Goal: Task Accomplishment & Management: Manage account settings

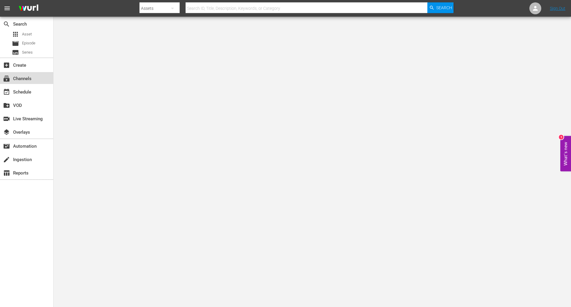
click at [21, 75] on div "subscriptions Channels" at bounding box center [16, 77] width 33 height 5
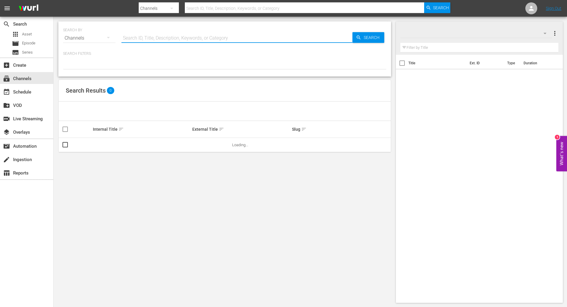
click at [149, 40] on input "text" at bounding box center [236, 38] width 231 height 14
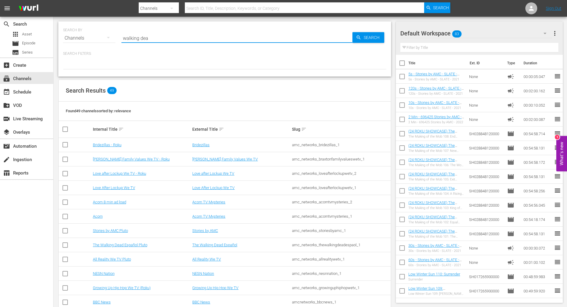
type input "walking dead"
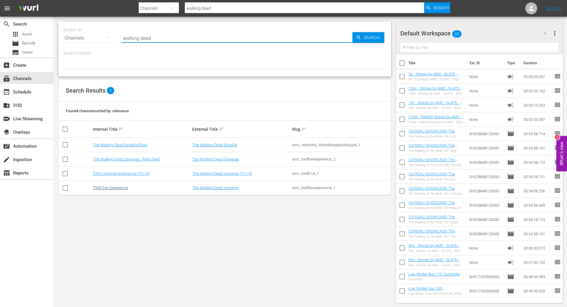
type input "walking dead"
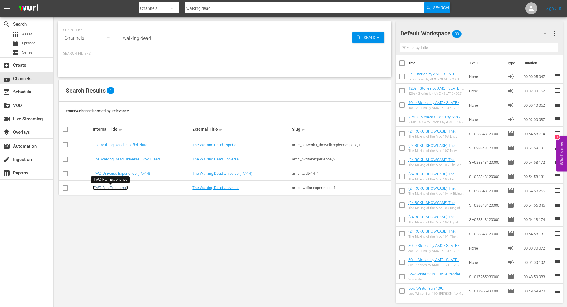
click at [115, 188] on link "TWD Fan Experience" at bounding box center [110, 187] width 35 height 4
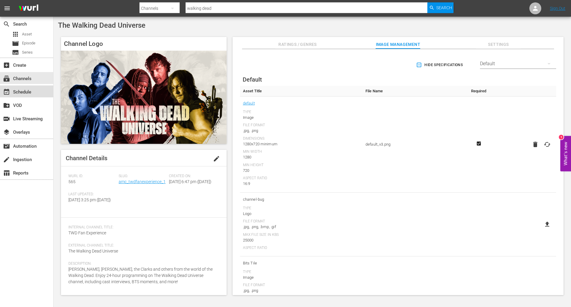
click at [28, 91] on div "event_available Schedule" at bounding box center [16, 90] width 33 height 5
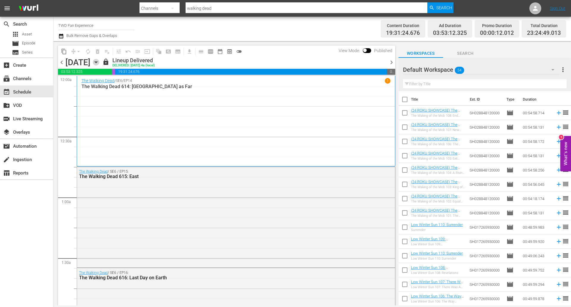
click at [97, 62] on icon "button" at bounding box center [96, 62] width 3 height 1
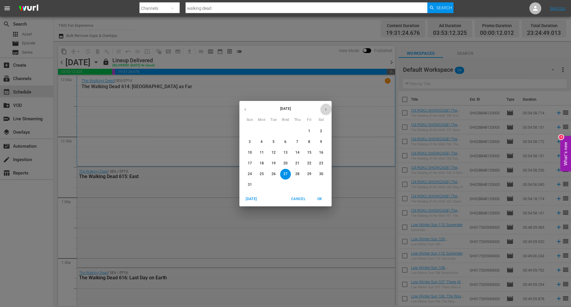
click at [327, 112] on button "button" at bounding box center [326, 109] width 12 height 12
click at [249, 153] on p "14" at bounding box center [250, 152] width 4 height 5
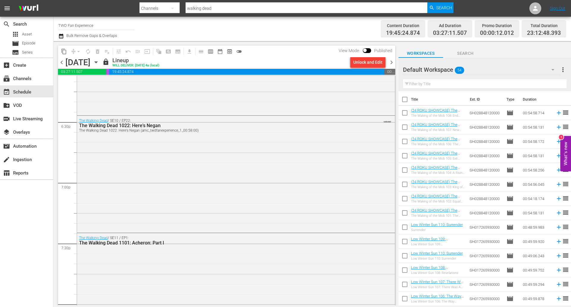
scroll to position [2696, 0]
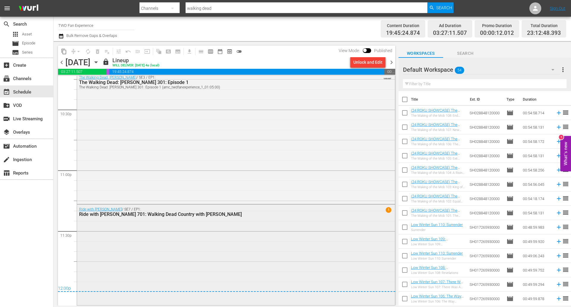
click at [211, 238] on div "Ride with [PERSON_NAME] / SE7 / EP1: Ride with [PERSON_NAME] 701: Walking Dead …" at bounding box center [236, 253] width 318 height 99
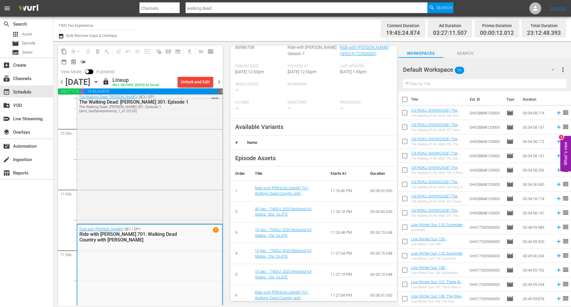
scroll to position [119, 0]
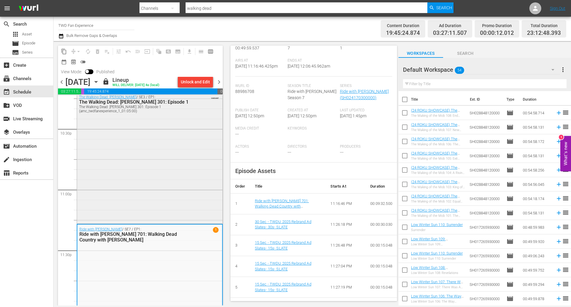
click at [145, 156] on div "The Walking Dead: [PERSON_NAME] / SE3 / EP1: The Walking Dead: [PERSON_NAME] 30…" at bounding box center [149, 157] width 145 height 130
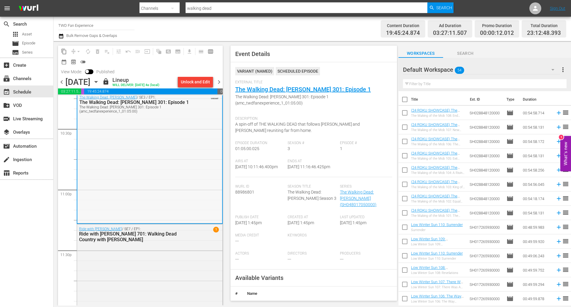
click at [172, 160] on div "The Walking Dead: [PERSON_NAME] / SE3 / EP1: The Walking Dead: [PERSON_NAME] 30…" at bounding box center [149, 157] width 145 height 130
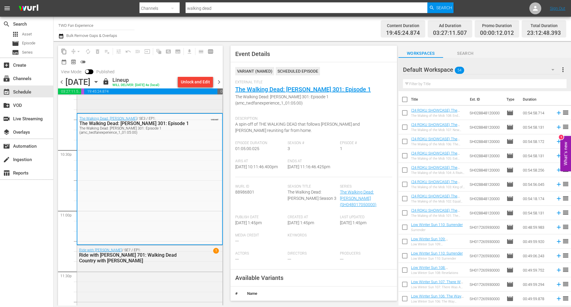
scroll to position [2667, 0]
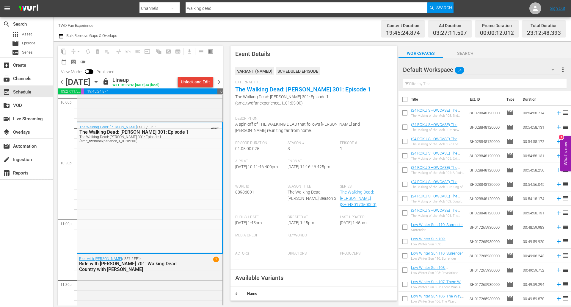
click at [189, 81] on div "Unlock and Edit" at bounding box center [195, 81] width 29 height 11
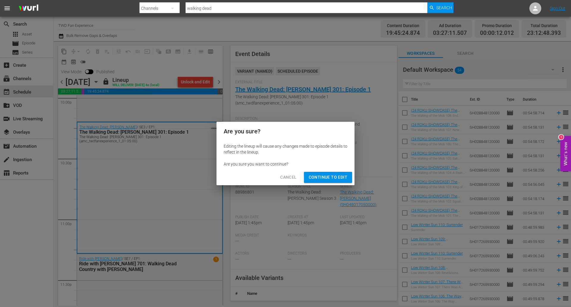
click at [335, 172] on button "Continue to Edit" at bounding box center [328, 177] width 48 height 11
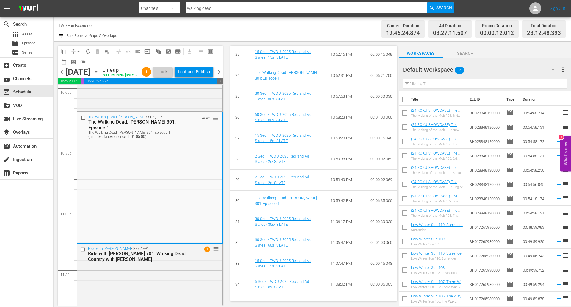
scroll to position [817, 0]
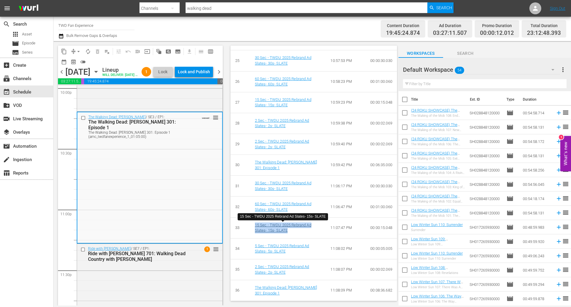
drag, startPoint x: 299, startPoint y: 230, endPoint x: 257, endPoint y: 225, distance: 42.2
click at [253, 225] on td "15 Sec - TWDU 2025 Rebrand Ad Slates- 15s- SLATE" at bounding box center [288, 227] width 76 height 21
copy link "15 Sec - TWDU 2025 Rebrand Ad Slates- 15s- SLATE"
click at [306, 233] on td "15 Sec - TWDU 2025 Rebrand Ad Slates- 15s- SLATE" at bounding box center [288, 227] width 76 height 21
click at [170, 75] on span "Lock" at bounding box center [163, 72] width 14 height 6
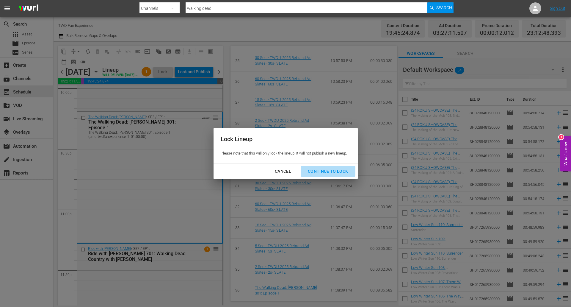
click at [327, 169] on div "Continue to lock" at bounding box center [328, 170] width 50 height 7
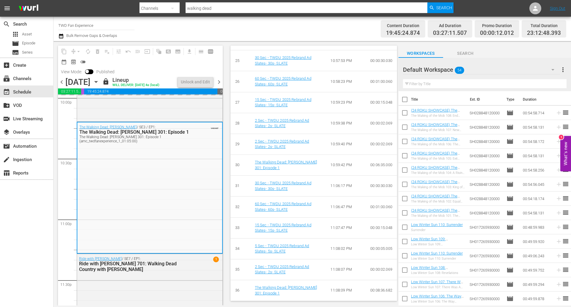
scroll to position [810, 0]
click at [29, 32] on span "Asset" at bounding box center [27, 34] width 10 height 6
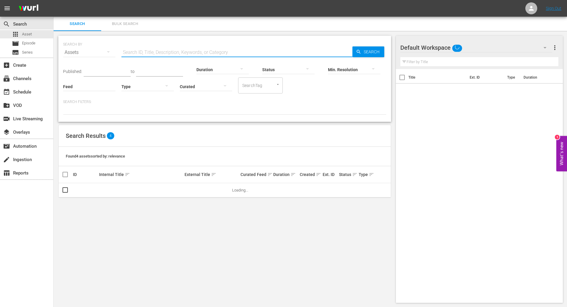
paste input "15 Sec - TWDU 2025 Rebrand Ad Slates- 15s- SLATE"
type input "15 Sec - TWDU 2025 Rebrand Ad Slates- 15s- SLATE"
click at [371, 52] on span "Search" at bounding box center [372, 51] width 23 height 11
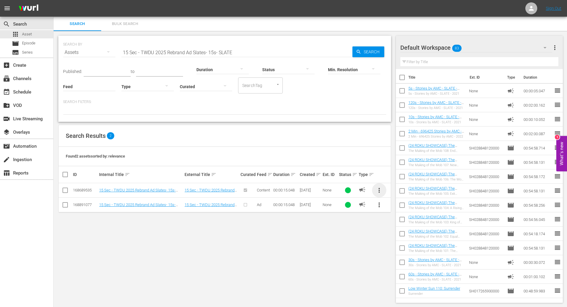
click at [380, 190] on span "more_vert" at bounding box center [378, 189] width 7 height 7
click at [165, 227] on div "SEARCH BY Search By Assets Search ID, Title, Description, Keywords, or Category…" at bounding box center [225, 169] width 342 height 276
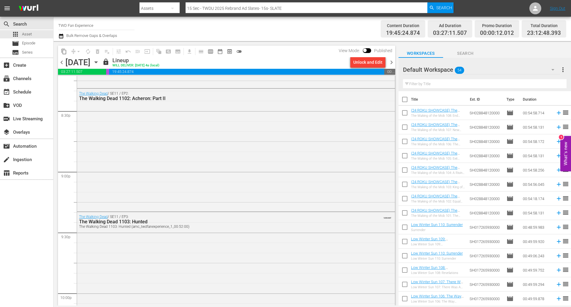
scroll to position [2696, 0]
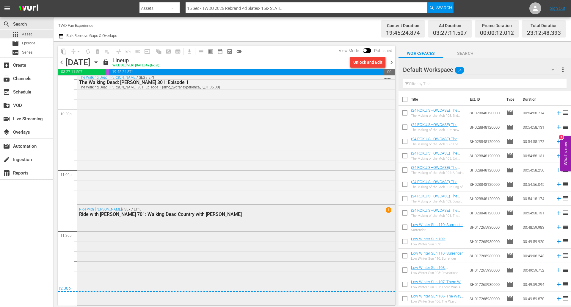
click at [158, 234] on div "Ride with [PERSON_NAME] / SE7 / EP1: Ride with [PERSON_NAME] 701: Walking Dead …" at bounding box center [236, 253] width 318 height 99
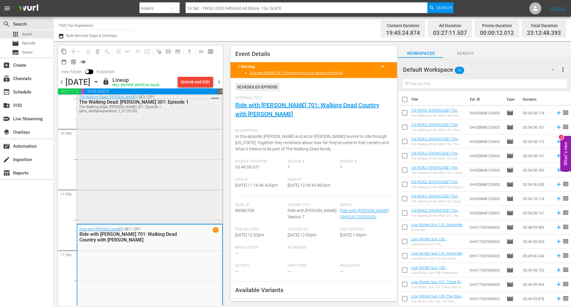
click at [149, 155] on div "The Walking Dead: [PERSON_NAME] / SE3 / EP1: The Walking Dead: [PERSON_NAME] 30…" at bounding box center [149, 157] width 145 height 130
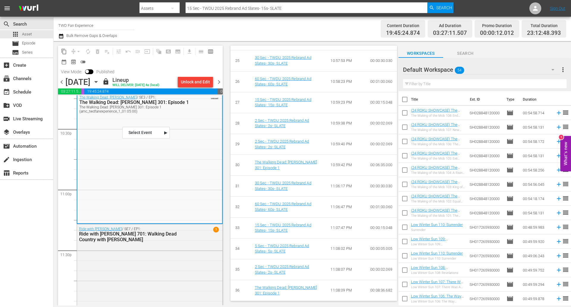
scroll to position [810, 0]
click at [284, 226] on link "15 Sec - TWDU 2025 Rebrand Ad Slates- 15s- SLATE" at bounding box center [283, 227] width 57 height 10
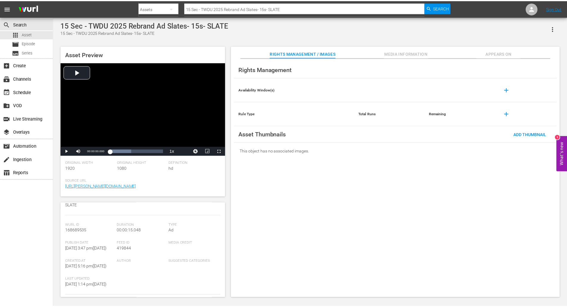
scroll to position [59, 0]
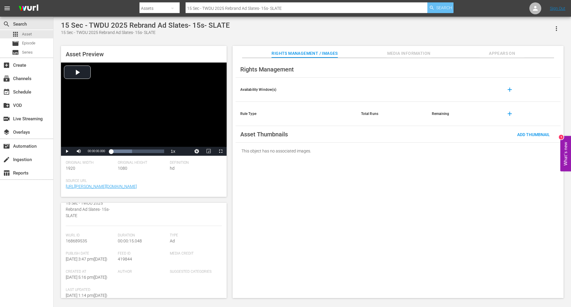
click at [440, 4] on span "Search" at bounding box center [444, 7] width 16 height 11
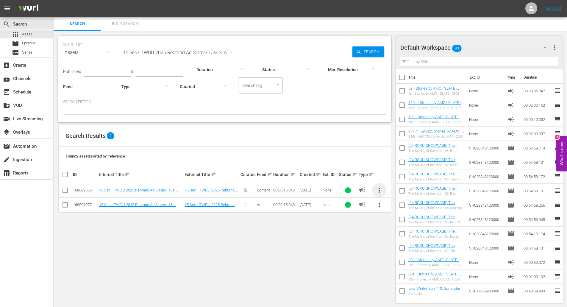
click at [378, 190] on span "more_vert" at bounding box center [378, 189] width 7 height 7
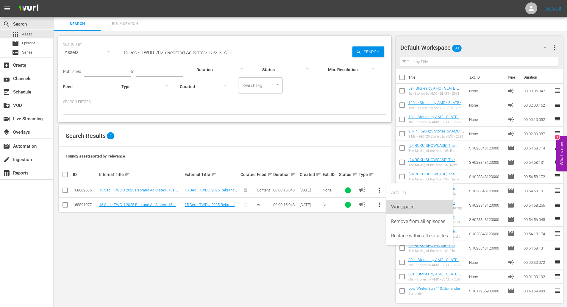
click at [417, 204] on div "Workspace" at bounding box center [419, 207] width 57 height 14
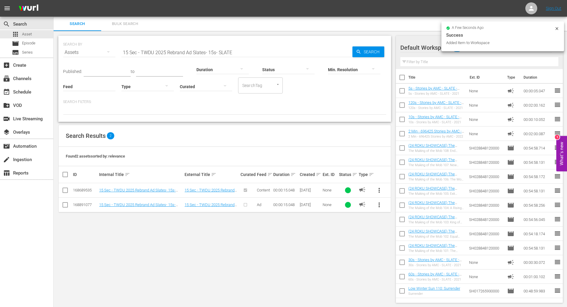
scroll to position [1, 0]
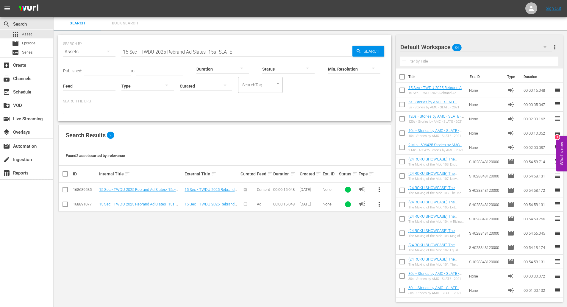
click at [315, 263] on div "SEARCH BY Search By Assets Search ID, Title, Description, Keywords, or Category…" at bounding box center [225, 168] width 342 height 276
click at [29, 90] on div "event_available Schedule" at bounding box center [16, 90] width 33 height 5
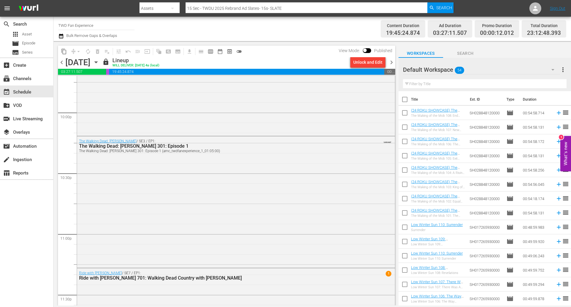
scroll to position [2696, 0]
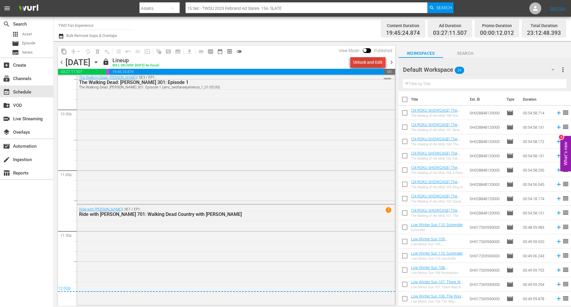
click at [367, 64] on div "Unlock and Edit" at bounding box center [367, 62] width 29 height 11
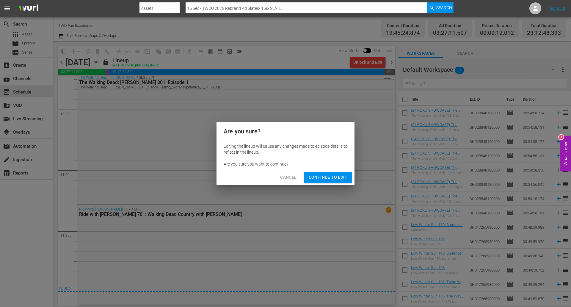
click at [334, 176] on span "Continue to Edit" at bounding box center [328, 176] width 39 height 7
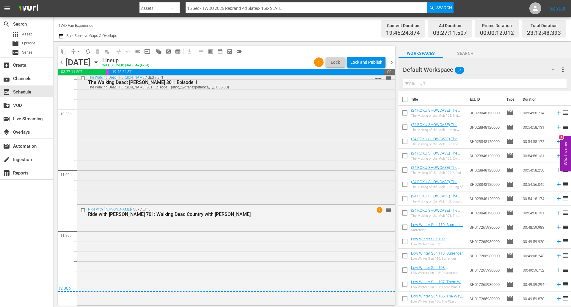
click at [149, 145] on div "The Walking Dead: [PERSON_NAME] / SE3 / EP1: The Walking Dead: [PERSON_NAME] 30…" at bounding box center [236, 138] width 318 height 130
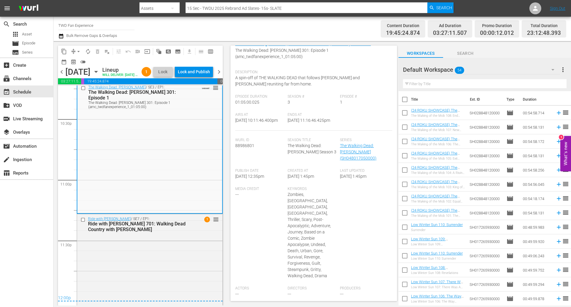
scroll to position [0, 0]
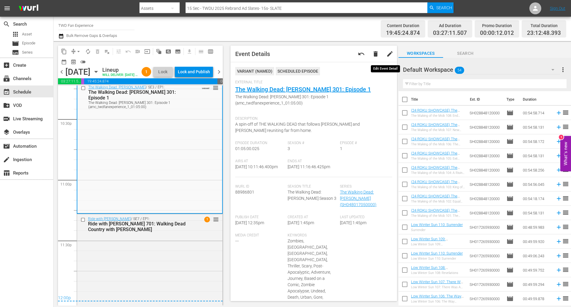
click at [386, 54] on span "edit" at bounding box center [389, 53] width 7 height 7
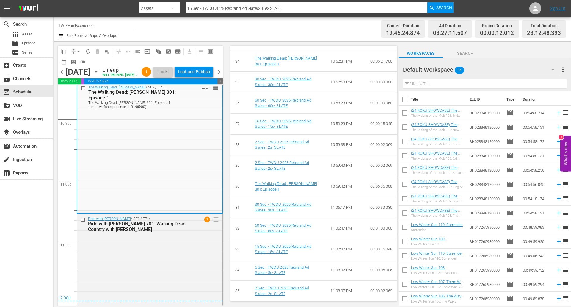
click at [428, 85] on input "text" at bounding box center [485, 84] width 164 height 10
drag, startPoint x: 428, startPoint y: 85, endPoint x: 413, endPoint y: 84, distance: 14.6
drag, startPoint x: 413, startPoint y: 84, endPoint x: 498, endPoint y: 84, distance: 84.8
click at [498, 84] on input "text" at bounding box center [485, 84] width 164 height 10
click at [432, 84] on input "text" at bounding box center [485, 84] width 164 height 10
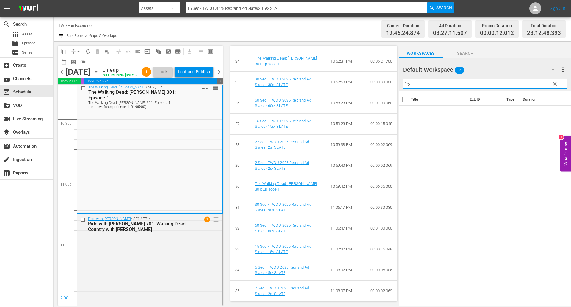
type input "1"
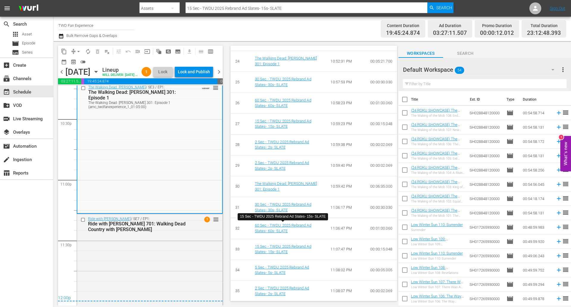
drag, startPoint x: 271, startPoint y: 231, endPoint x: 250, endPoint y: 233, distance: 20.9
click at [250, 238] on td "15 Sec - TWDU 2025 Rebrand Ad Slates- 15s- SLATE" at bounding box center [288, 248] width 76 height 21
click at [502, 71] on div "Default Workspace 54" at bounding box center [481, 69] width 157 height 17
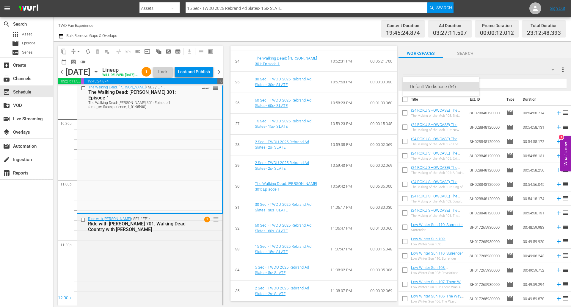
click at [553, 71] on div "Default Workspace (54)" at bounding box center [285, 153] width 571 height 307
click at [483, 71] on div "Default Workspace 54" at bounding box center [481, 69] width 157 height 17
click at [500, 71] on div "Default Workspace (54)" at bounding box center [285, 153] width 571 height 307
click at [28, 34] on span "Asset" at bounding box center [27, 34] width 10 height 6
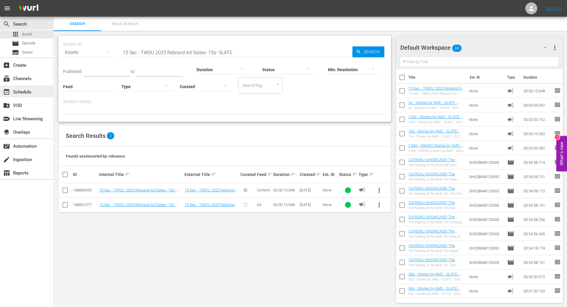
click at [26, 96] on div "event_available Schedule" at bounding box center [26, 91] width 53 height 12
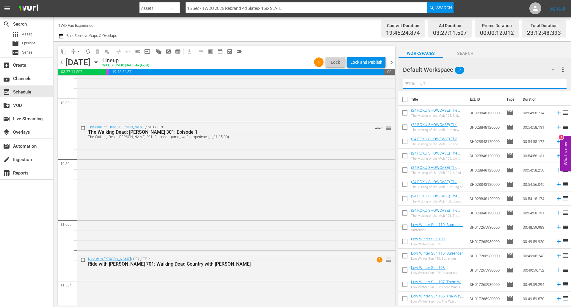
click at [407, 83] on input "text" at bounding box center [485, 84] width 164 height 10
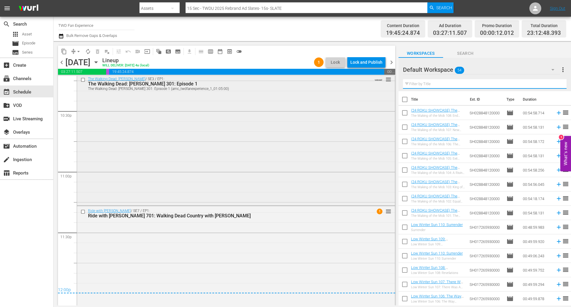
scroll to position [2696, 0]
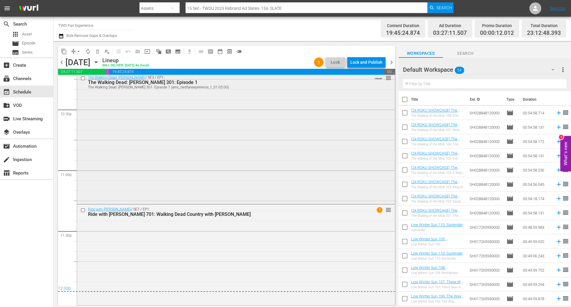
click at [224, 130] on div "The Walking Dead: [PERSON_NAME] / SE3 / EP1: The Walking Dead: [PERSON_NAME] 30…" at bounding box center [236, 138] width 318 height 130
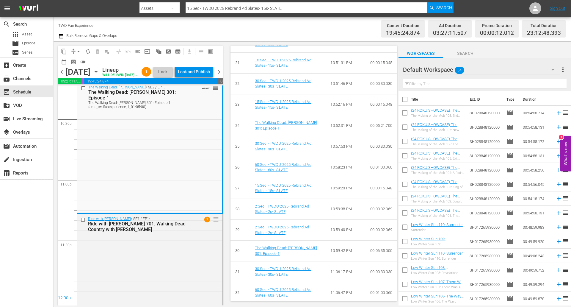
scroll to position [880, 0]
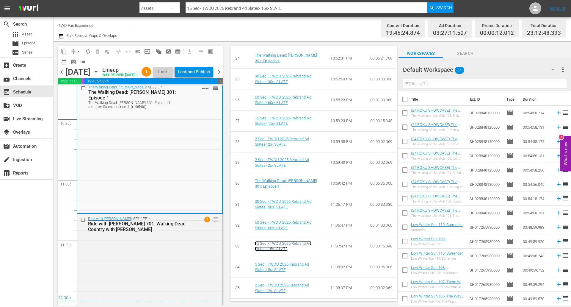
click at [271, 241] on link "15 Sec - TWDU 2025 Rebrand Ad Slates- 15s- SLATE" at bounding box center [283, 246] width 57 height 10
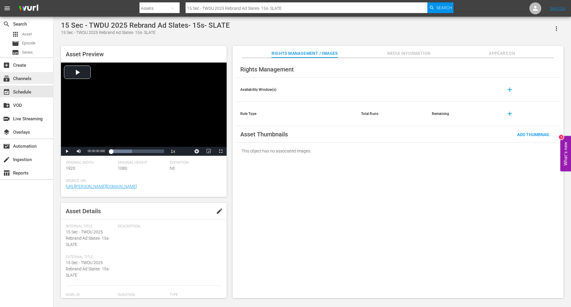
click at [32, 80] on div "subscriptions Channels" at bounding box center [16, 77] width 33 height 5
type input "walking dead"
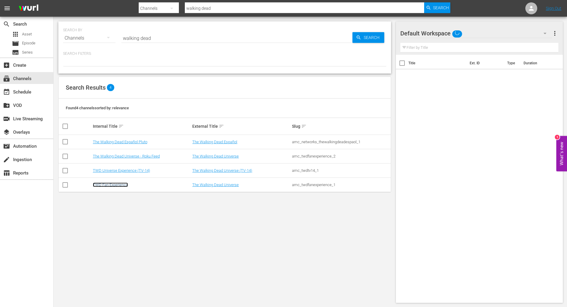
click at [122, 186] on link "TWD Fan Experience" at bounding box center [110, 184] width 35 height 4
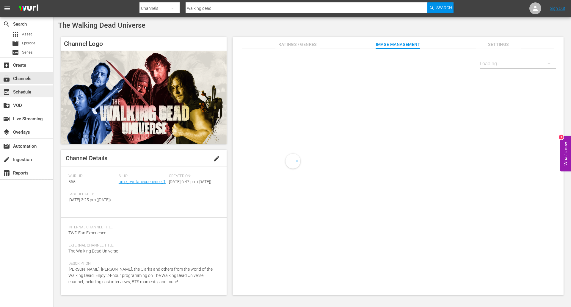
click at [28, 93] on div "event_available Schedule" at bounding box center [16, 90] width 33 height 5
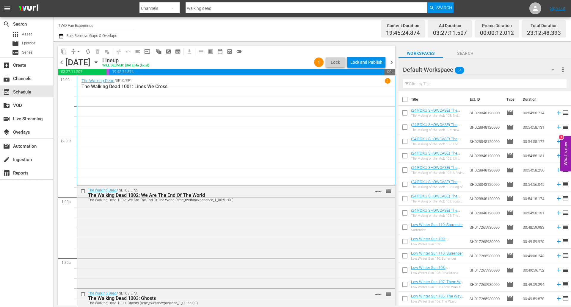
click at [551, 69] on icon "button" at bounding box center [552, 69] width 7 height 7
click at [551, 69] on div "Default Workspace (54)" at bounding box center [285, 153] width 571 height 307
click at [564, 69] on span "more_vert" at bounding box center [562, 69] width 7 height 7
click at [489, 47] on div "Workspaces Search" at bounding box center [484, 52] width 172 height 12
click at [564, 69] on span "more_vert" at bounding box center [562, 69] width 7 height 7
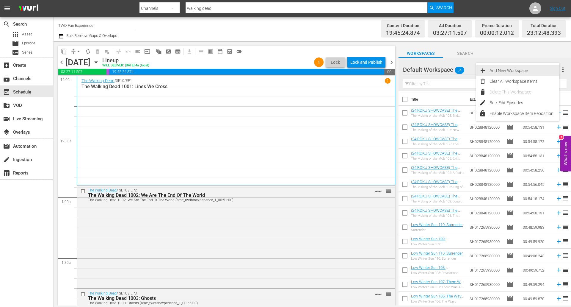
click at [501, 69] on div "Add New Workspace" at bounding box center [524, 70] width 70 height 11
click at [563, 67] on span "more_vert" at bounding box center [562, 69] width 7 height 7
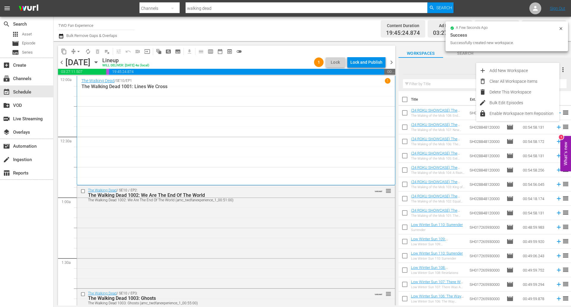
click at [429, 70] on div at bounding box center [453, 69] width 101 height 15
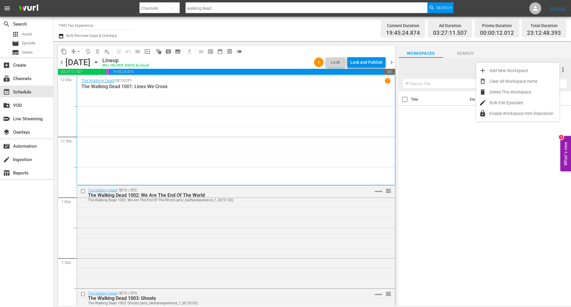
click at [431, 87] on input "text" at bounding box center [485, 84] width 164 height 10
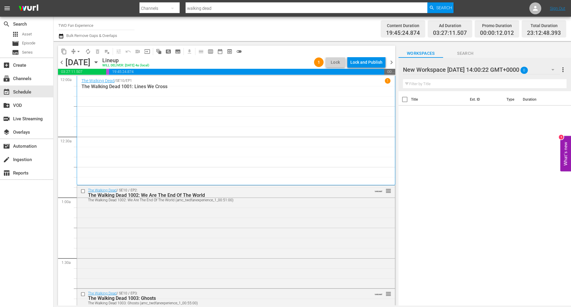
click at [443, 70] on div at bounding box center [453, 69] width 101 height 15
click at [434, 85] on input "text" at bounding box center [485, 84] width 164 height 10
click at [436, 130] on div "Title Ext. ID Type Duration" at bounding box center [484, 198] width 172 height 215
click at [25, 33] on span "Asset" at bounding box center [27, 34] width 10 height 6
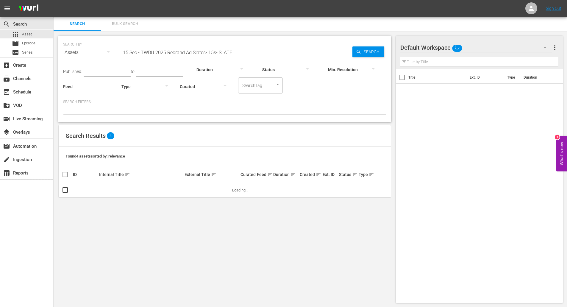
click at [544, 47] on icon "button" at bounding box center [544, 47] width 3 height 1
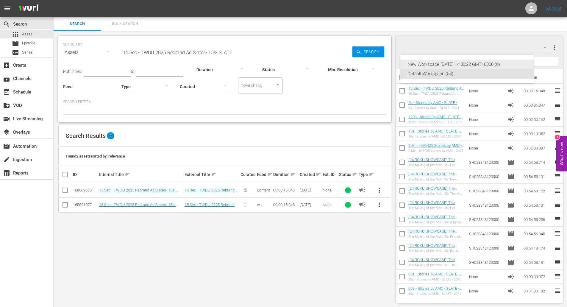
click at [442, 63] on div "New Workspace [DATE] 14:00:22 GMT+0000 (0)" at bounding box center [466, 64] width 119 height 10
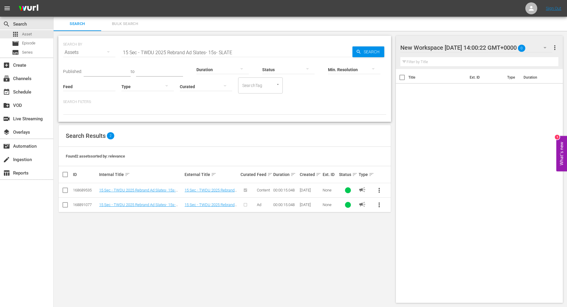
click at [380, 190] on span "more_vert" at bounding box center [378, 189] width 7 height 7
click at [406, 206] on div "Workspace" at bounding box center [419, 207] width 57 height 14
click at [502, 155] on div "Title Ext. ID Type Duration" at bounding box center [479, 184] width 167 height 231
click at [24, 90] on div "event_available Schedule" at bounding box center [16, 90] width 33 height 5
click at [378, 202] on span "more_vert" at bounding box center [378, 204] width 7 height 7
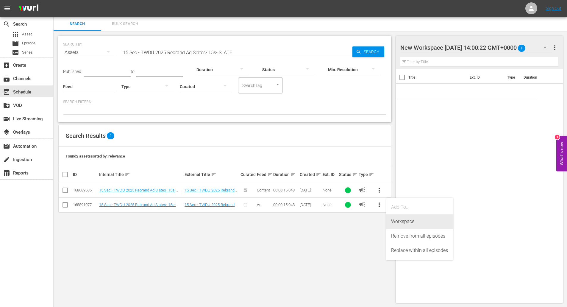
click at [412, 220] on div "Workspace" at bounding box center [419, 221] width 57 height 14
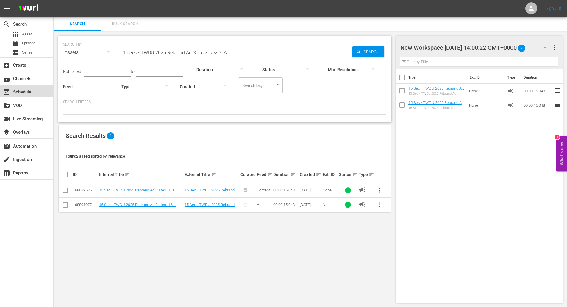
click at [31, 91] on div "event_available Schedule" at bounding box center [16, 90] width 33 height 5
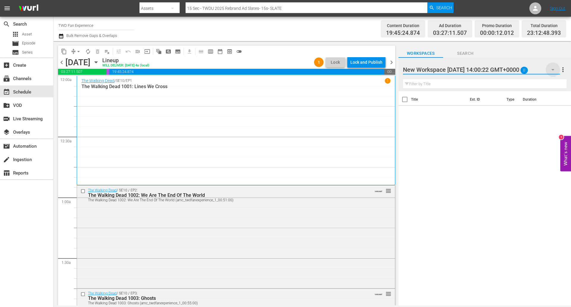
click at [553, 70] on icon "button" at bounding box center [552, 69] width 3 height 1
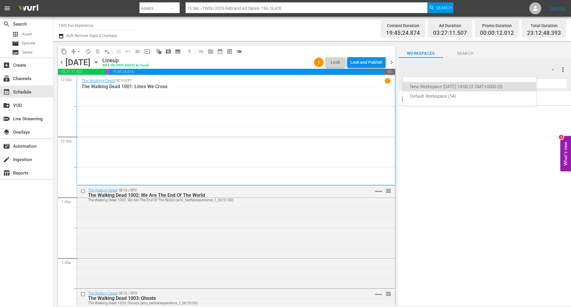
click at [492, 54] on div "New Workspace [DATE] 14:00:22 GMT+0000 (0) Default Workspace (54)" at bounding box center [285, 153] width 571 height 307
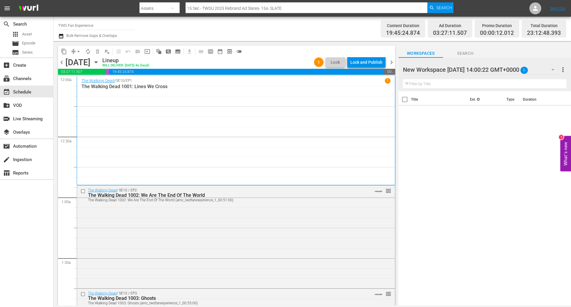
click at [468, 54] on div "New Workspace [DATE] 14:00:22 GMT+0000 (0) Default Workspace (54)" at bounding box center [285, 153] width 571 height 307
click at [466, 53] on span "Search" at bounding box center [465, 53] width 45 height 7
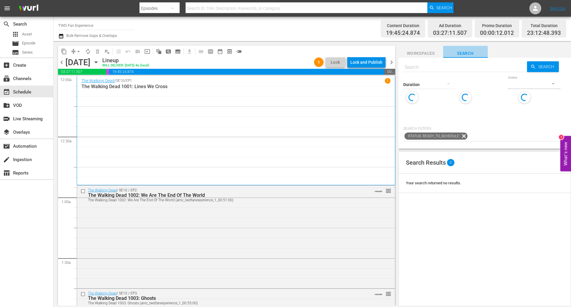
click at [466, 52] on span "Search" at bounding box center [465, 53] width 45 height 7
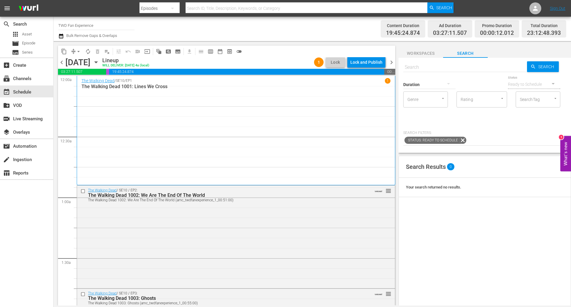
click at [411, 52] on span "Workspaces" at bounding box center [420, 53] width 45 height 7
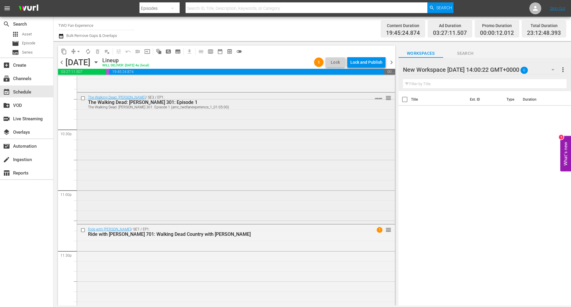
scroll to position [2696, 0]
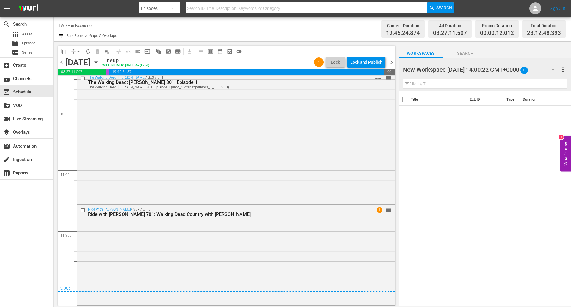
click at [255, 136] on div "The Walking Dead: [PERSON_NAME] / SE3 / EP1: The Walking Dead: [PERSON_NAME] 30…" at bounding box center [236, 138] width 318 height 130
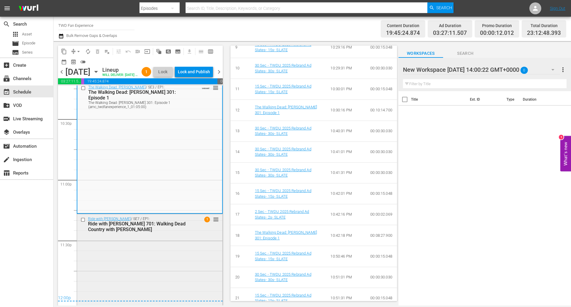
scroll to position [535, 0]
click at [154, 245] on div "Ride with [PERSON_NAME] / SE7 / EP1: Ride with [PERSON_NAME] 701: Walking Dead …" at bounding box center [149, 263] width 145 height 99
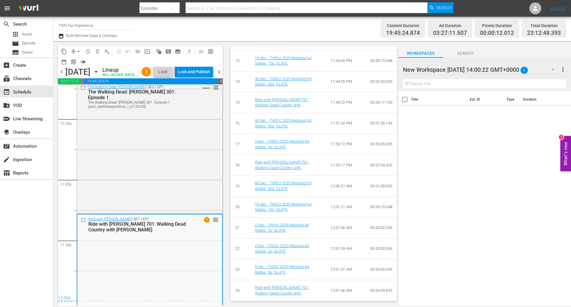
scroll to position [531, 0]
click at [556, 70] on icon "button" at bounding box center [552, 69] width 7 height 7
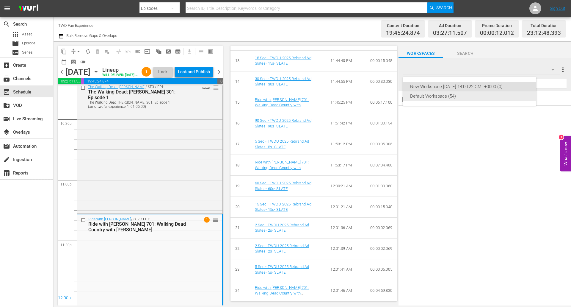
click at [441, 98] on div "Default Workspace (54)" at bounding box center [469, 96] width 119 height 10
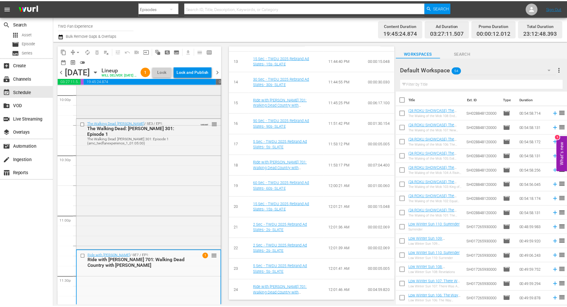
scroll to position [2716, 0]
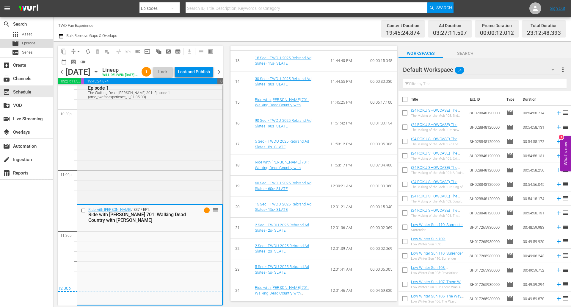
click at [40, 42] on div "movie Episode" at bounding box center [26, 43] width 53 height 8
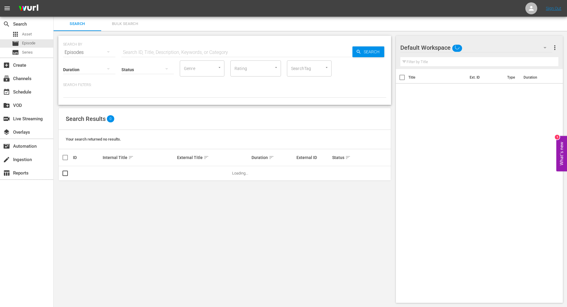
click at [142, 50] on input "text" at bounding box center [236, 52] width 231 height 14
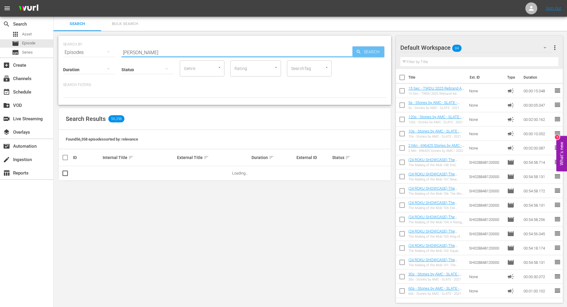
click at [367, 55] on span "Search" at bounding box center [372, 51] width 23 height 11
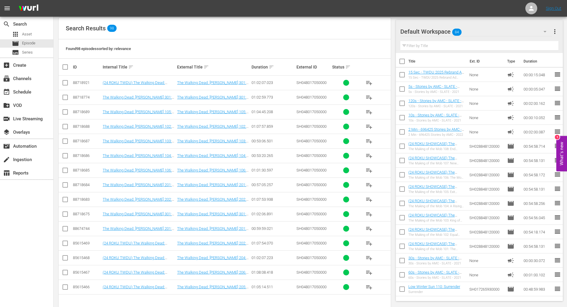
scroll to position [103, 0]
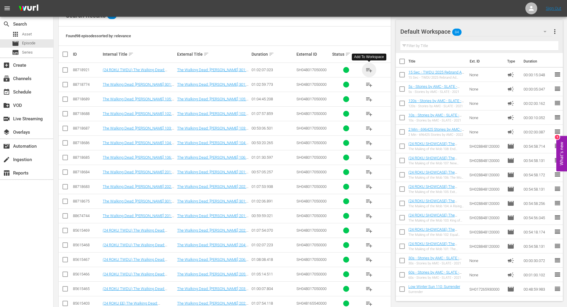
drag, startPoint x: 368, startPoint y: 71, endPoint x: 365, endPoint y: 70, distance: 3.3
click at [365, 70] on span "playlist_add" at bounding box center [368, 69] width 7 height 7
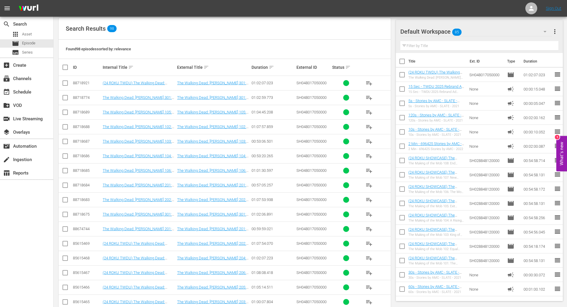
scroll to position [0, 0]
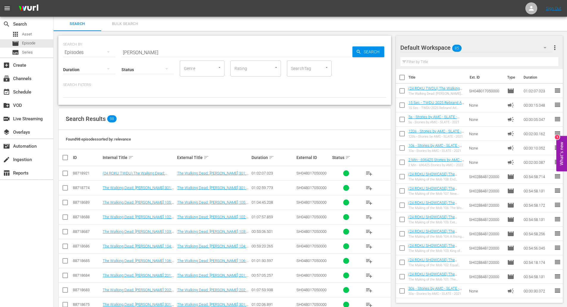
click at [158, 51] on input "[PERSON_NAME]" at bounding box center [236, 52] width 231 height 14
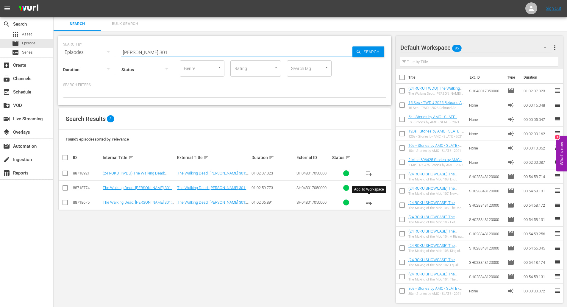
type input "[PERSON_NAME] 301"
click at [368, 203] on span "playlist_add" at bounding box center [368, 202] width 7 height 7
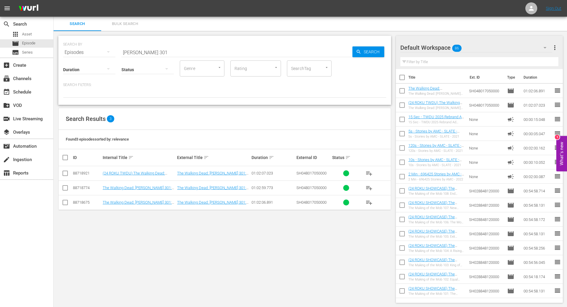
click at [553, 91] on span "reorder" at bounding box center [556, 90] width 7 height 7
click at [554, 48] on span "more_vert" at bounding box center [554, 47] width 7 height 7
click at [514, 81] on div "Bulk Edit Episodes" at bounding box center [516, 80] width 70 height 11
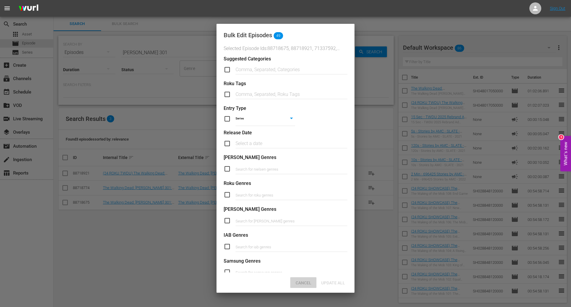
click at [302, 280] on span "Cancel" at bounding box center [303, 282] width 25 height 5
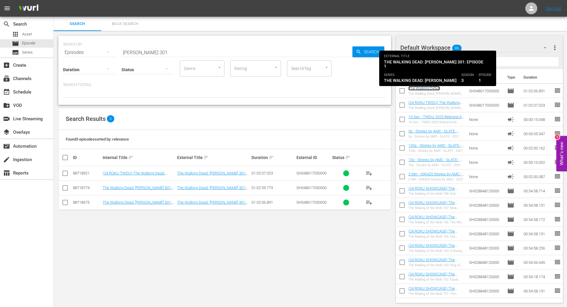
click at [433, 89] on link "The Walking Dead: [PERSON_NAME] 301: Episode 1" at bounding box center [435, 90] width 54 height 9
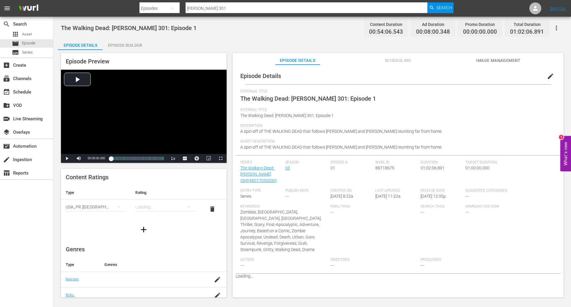
click at [133, 43] on div "Episode Builder" at bounding box center [125, 45] width 45 height 14
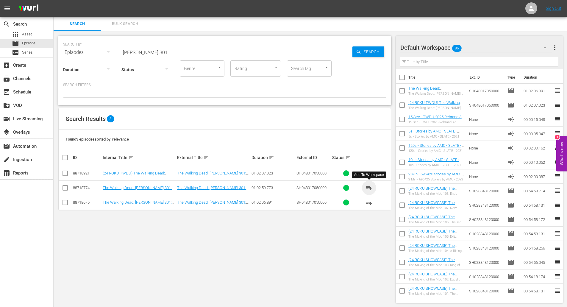
click at [367, 187] on span "playlist_add" at bounding box center [368, 187] width 7 height 7
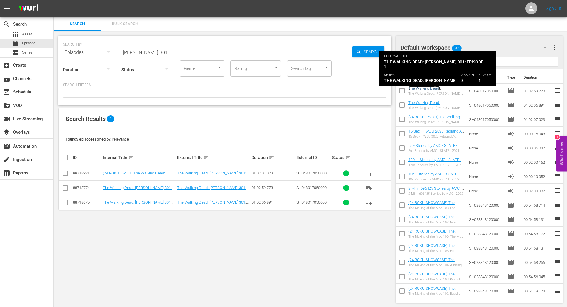
click at [428, 89] on link "The Walking Dead: [PERSON_NAME] 301: Episode 1" at bounding box center [435, 90] width 54 height 9
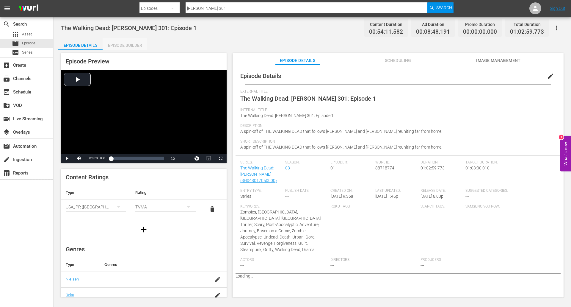
click at [118, 40] on div "Episode Builder" at bounding box center [125, 45] width 45 height 14
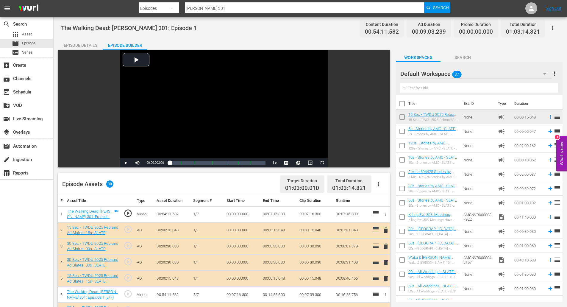
click at [90, 47] on div "Episode Details" at bounding box center [80, 45] width 45 height 14
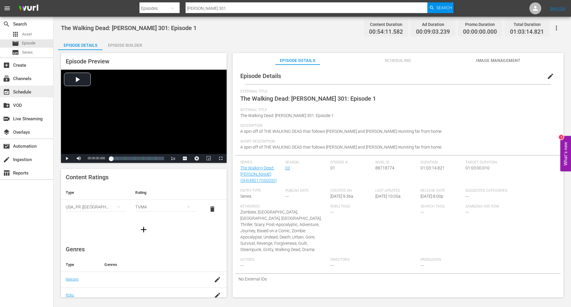
click at [27, 87] on div "event_available Schedule" at bounding box center [26, 91] width 53 height 12
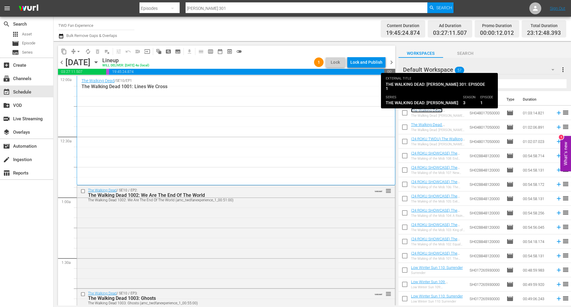
click at [429, 109] on link "The Walking Dead: [PERSON_NAME] 301: Episode 1" at bounding box center [438, 112] width 54 height 9
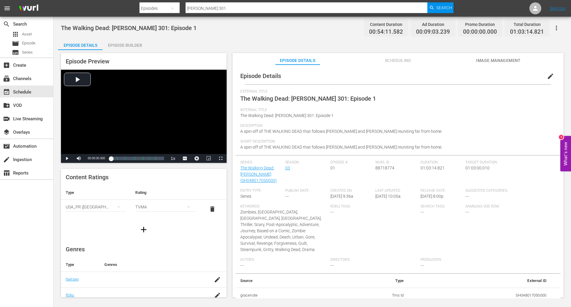
click at [397, 60] on span "Scheduling" at bounding box center [398, 60] width 45 height 7
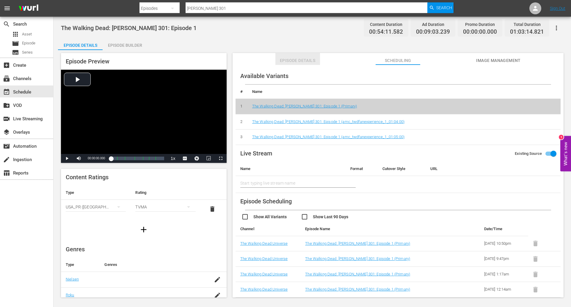
click at [307, 58] on span "Episode Details" at bounding box center [297, 60] width 45 height 7
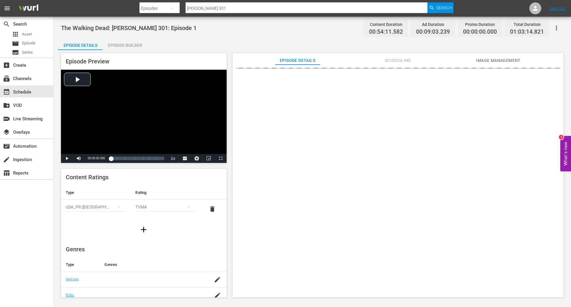
click at [135, 45] on div "Episode Builder" at bounding box center [125, 45] width 45 height 14
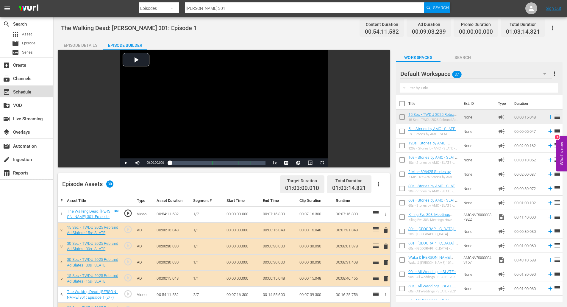
click at [23, 90] on div "event_available Schedule" at bounding box center [16, 90] width 33 height 5
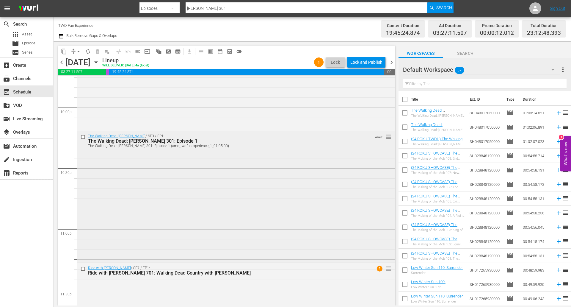
scroll to position [2667, 0]
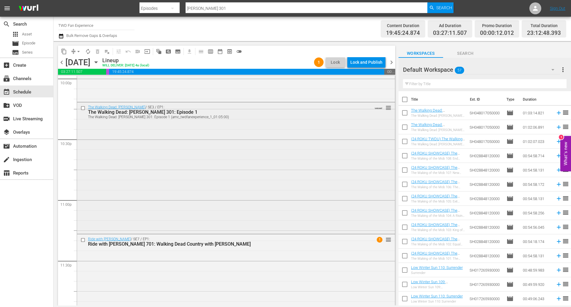
click at [207, 154] on div "The Walking Dead: [PERSON_NAME] / SE3 / EP1: The Walking Dead: [PERSON_NAME] 30…" at bounding box center [236, 167] width 318 height 130
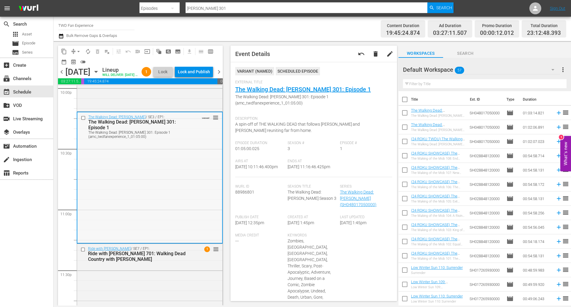
click at [84, 120] on input "checkbox" at bounding box center [84, 117] width 6 height 5
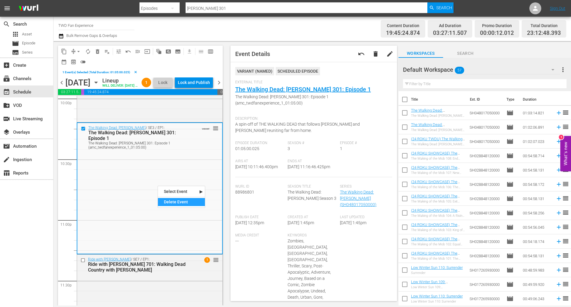
click at [177, 202] on div "Delete Event" at bounding box center [181, 202] width 47 height 8
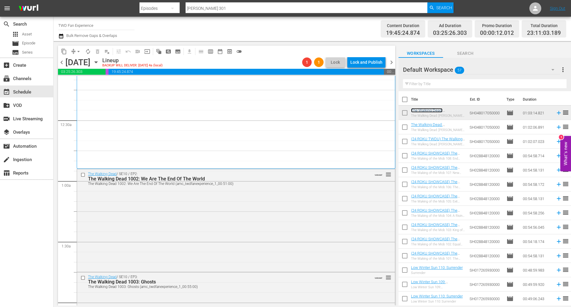
scroll to position [0, 0]
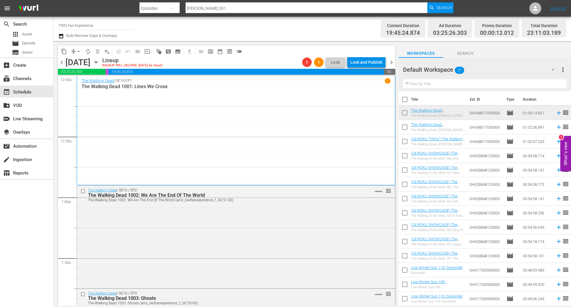
click at [176, 107] on div "The Walking Dead / SE10 / EP1 1 The Walking Dead 1001: Lines We Cross" at bounding box center [235, 130] width 309 height 105
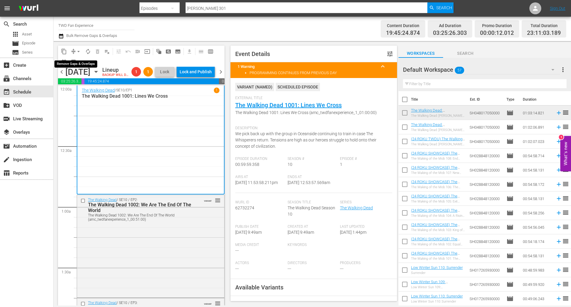
click at [77, 51] on span "arrow_drop_down" at bounding box center [79, 51] width 6 height 6
click at [288, 29] on div "Channel Title TWD Fan Experience Bulk Remove Gaps & Overlaps" at bounding box center [196, 28] width 277 height 21
click at [137, 152] on div "The Walking Dead / SE10 / EP1 1 The Walking Dead 1001: Lines We Cross" at bounding box center [151, 139] width 138 height 104
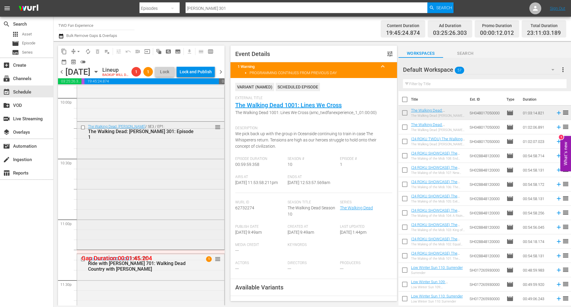
scroll to position [2656, 0]
click at [96, 145] on div "Select Event" at bounding box center [105, 144] width 47 height 8
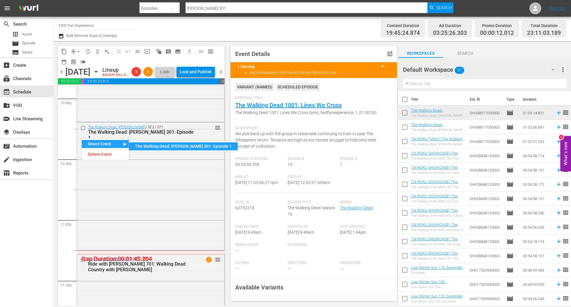
click at [148, 146] on div "The Walking Dead: [PERSON_NAME] 301: Episode 1" at bounding box center [183, 146] width 109 height 8
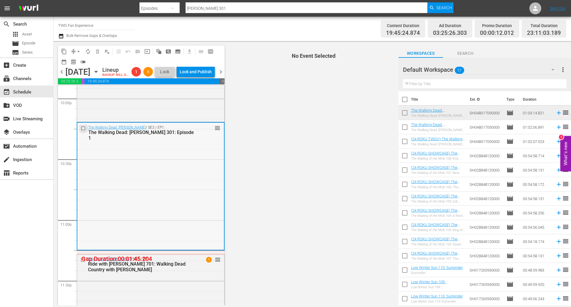
click at [84, 131] on input "checkbox" at bounding box center [84, 128] width 6 height 5
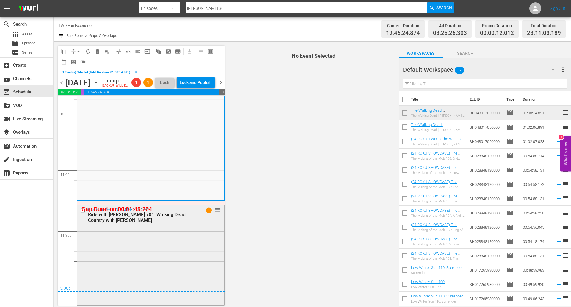
scroll to position [2726, 0]
click at [82, 210] on input "checkbox" at bounding box center [84, 210] width 6 height 5
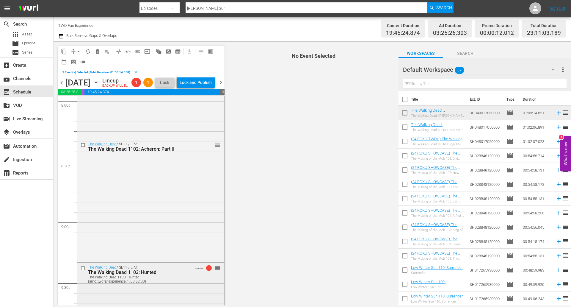
scroll to position [2370, 0]
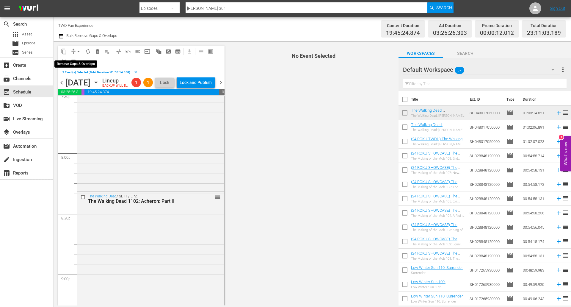
click at [79, 51] on span "arrow_drop_down" at bounding box center [79, 51] width 6 height 6
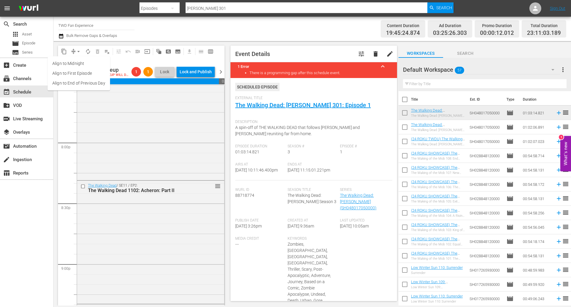
click at [79, 63] on li "Align to Midnight" at bounding box center [79, 64] width 62 height 10
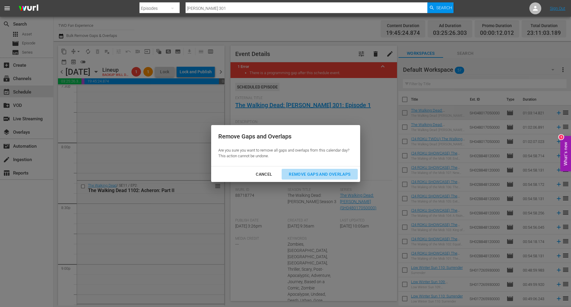
click at [319, 174] on div "Remove Gaps and Overlaps" at bounding box center [319, 173] width 71 height 7
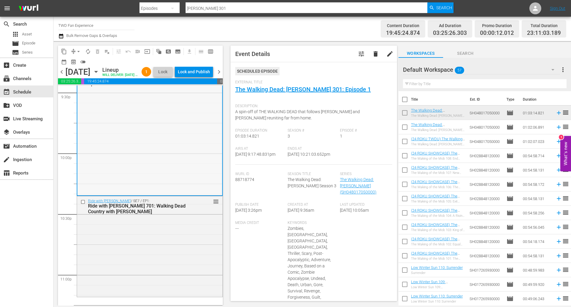
scroll to position [2672, 0]
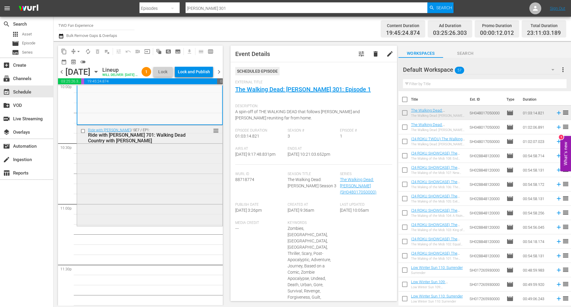
click at [144, 210] on div "Ride with [PERSON_NAME] / SE7 / EP1: Ride with [PERSON_NAME] 701: Walking Dead …" at bounding box center [149, 174] width 145 height 99
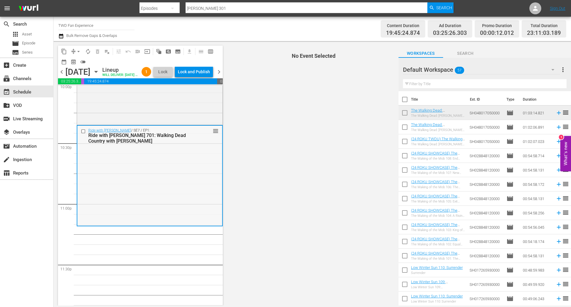
click at [154, 184] on div "Ride with [PERSON_NAME] / SE7 / EP1: Ride with [PERSON_NAME] 701: Walking Dead …" at bounding box center [149, 174] width 145 height 99
click at [186, 177] on div "Ride with [PERSON_NAME] / SE7 / EP1: Ride with [PERSON_NAME] 701: Walking Dead …" at bounding box center [149, 174] width 145 height 99
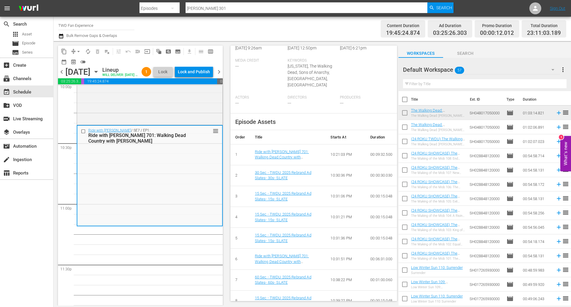
scroll to position [178, 0]
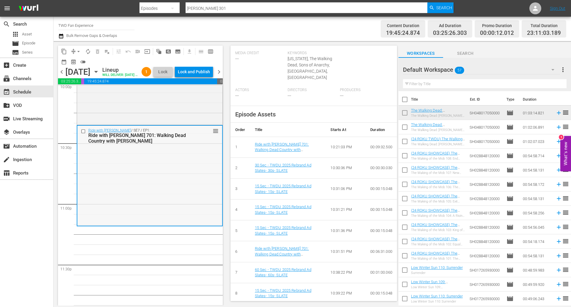
click at [151, 180] on div "Ride with [PERSON_NAME] / SE7 / EP1: Ride with [PERSON_NAME] 701: Walking Dead …" at bounding box center [149, 174] width 145 height 99
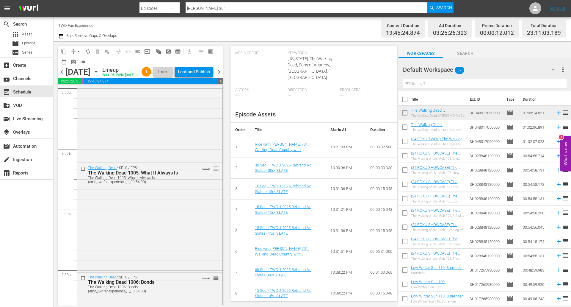
scroll to position [0, 0]
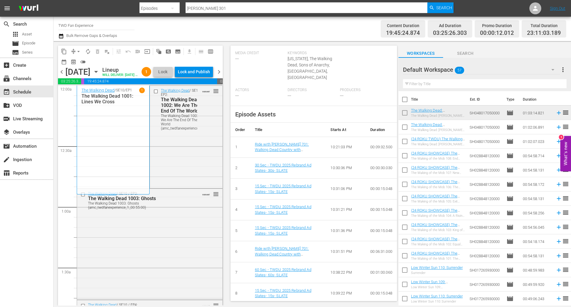
click at [114, 156] on div "The Walking Dead / SE10 / EP1 1 The Walking Dead 1001: Lines We Cross" at bounding box center [112, 139] width 63 height 105
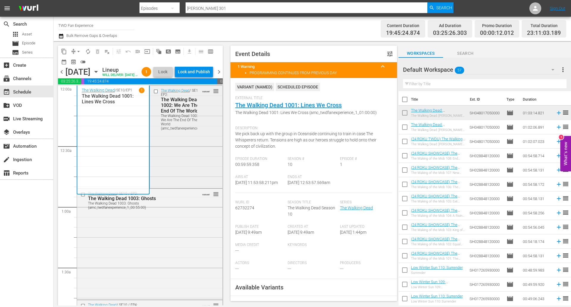
click at [167, 150] on div "The Walking Dead / SE10 / EP2: The Walking Dead 1002: We Are The End Of The Wor…" at bounding box center [186, 136] width 72 height 101
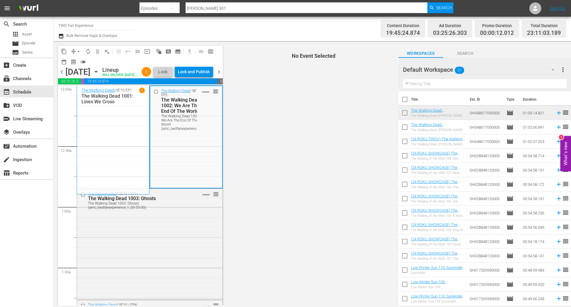
click at [154, 94] on input "checkbox" at bounding box center [157, 91] width 6 height 5
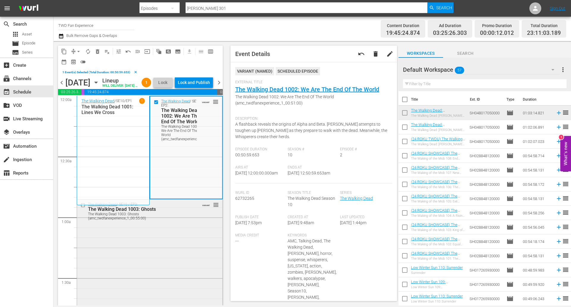
click at [114, 239] on div "The Walking Dead / SE10 / EP3: The Walking Dead 1003: Ghosts The Walking Dead 1…" at bounding box center [149, 253] width 145 height 109
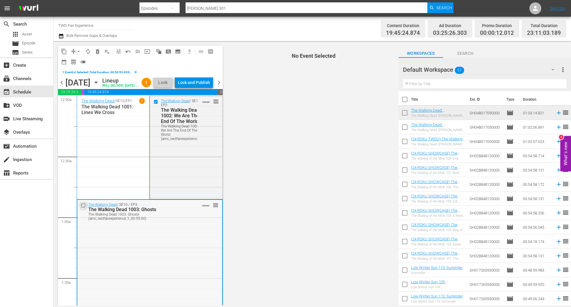
click at [83, 208] on input "checkbox" at bounding box center [84, 205] width 6 height 5
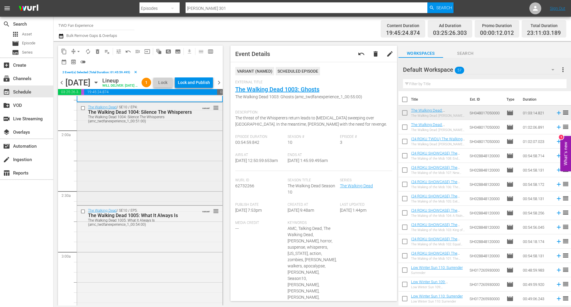
scroll to position [149, 0]
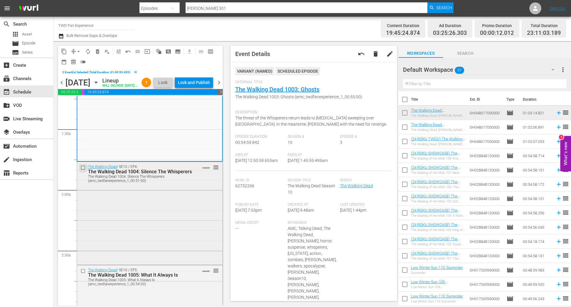
click at [82, 170] on input "checkbox" at bounding box center [84, 167] width 6 height 5
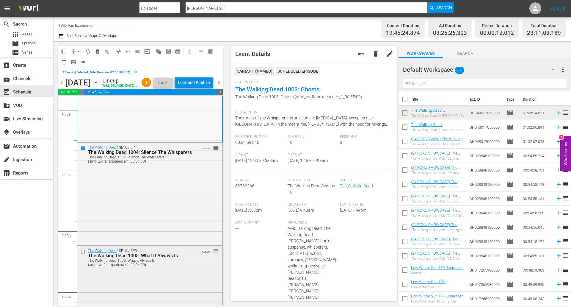
scroll to position [208, 0]
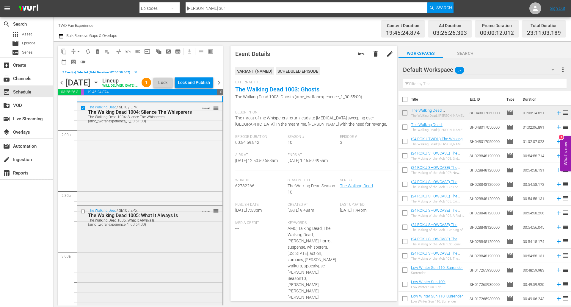
click at [83, 214] on input "checkbox" at bounding box center [84, 210] width 6 height 5
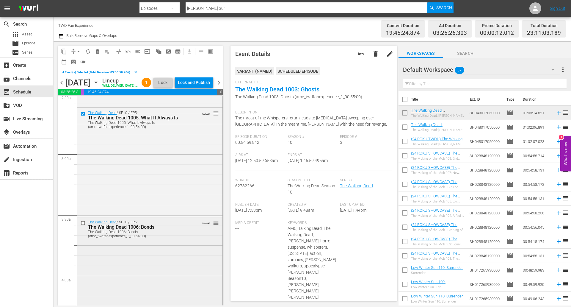
scroll to position [327, 0]
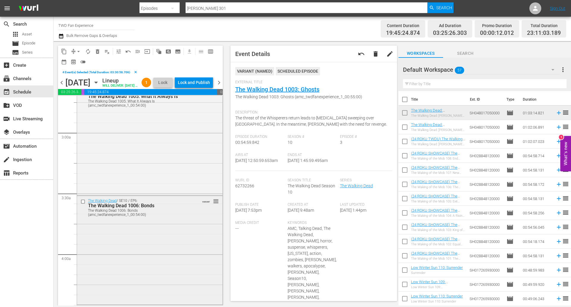
click at [82, 204] on input "checkbox" at bounding box center [84, 201] width 6 height 5
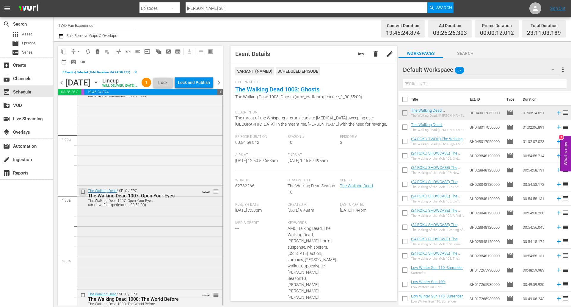
click at [82, 194] on input "checkbox" at bounding box center [84, 191] width 6 height 5
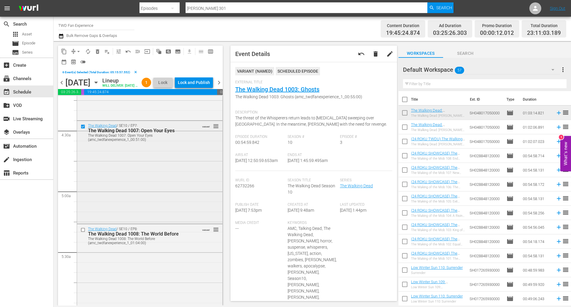
scroll to position [535, 0]
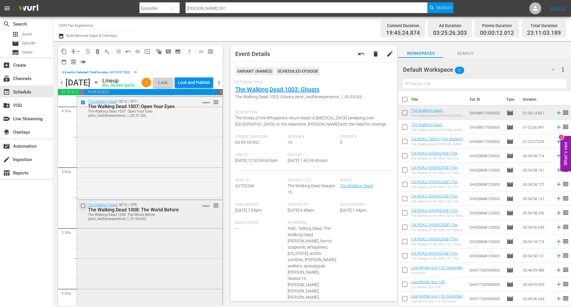
click at [84, 208] on input "checkbox" at bounding box center [84, 205] width 6 height 5
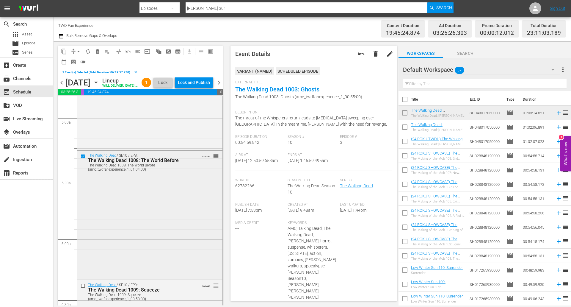
scroll to position [654, 0]
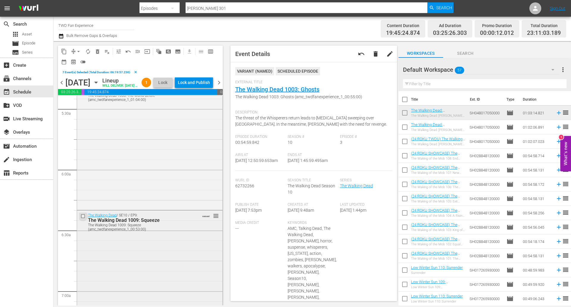
click at [81, 219] on input "checkbox" at bounding box center [84, 216] width 6 height 5
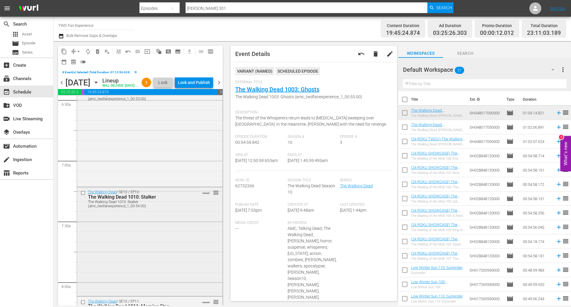
scroll to position [833, 0]
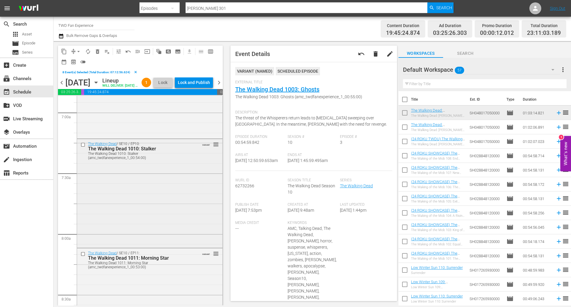
click at [82, 147] on input "checkbox" at bounding box center [84, 144] width 6 height 5
click at [82, 256] on input "checkbox" at bounding box center [84, 253] width 6 height 5
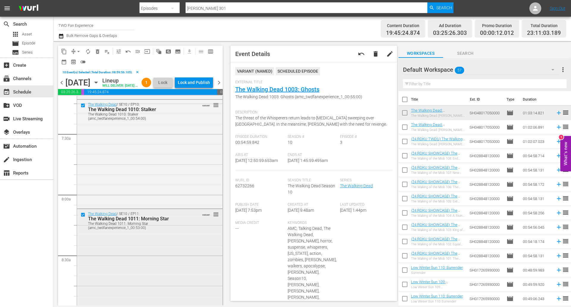
scroll to position [1011, 0]
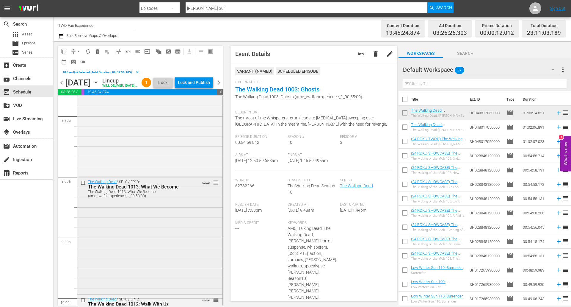
click at [83, 185] on input "checkbox" at bounding box center [84, 182] width 6 height 5
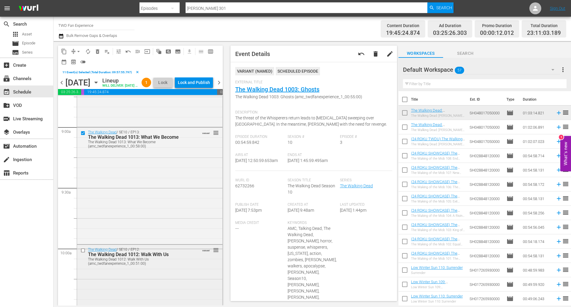
scroll to position [1130, 0]
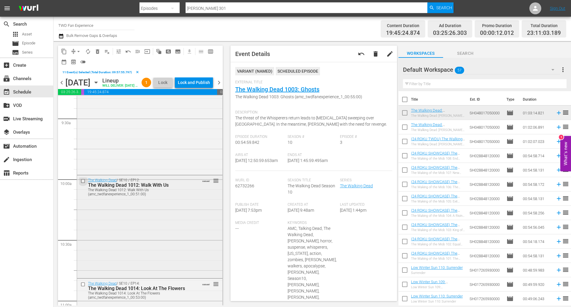
click at [82, 183] on input "checkbox" at bounding box center [84, 180] width 6 height 5
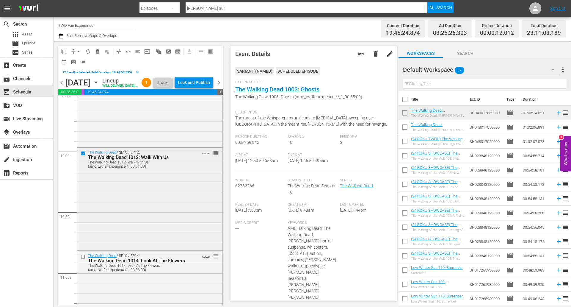
scroll to position [1190, 0]
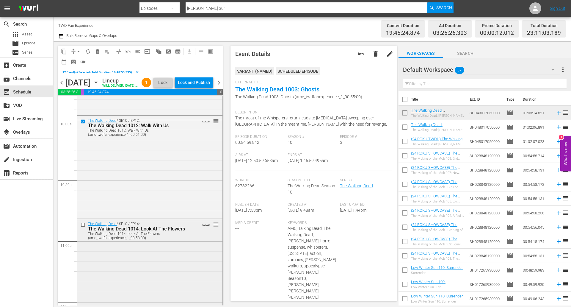
click at [83, 227] on input "checkbox" at bounding box center [84, 224] width 6 height 5
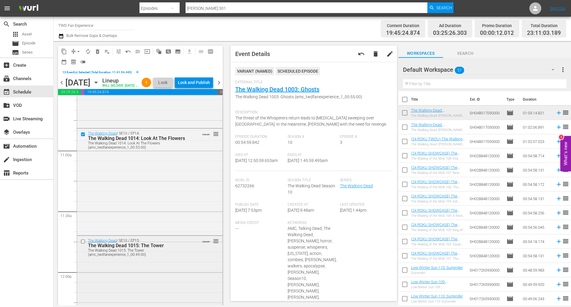
scroll to position [1338, 0]
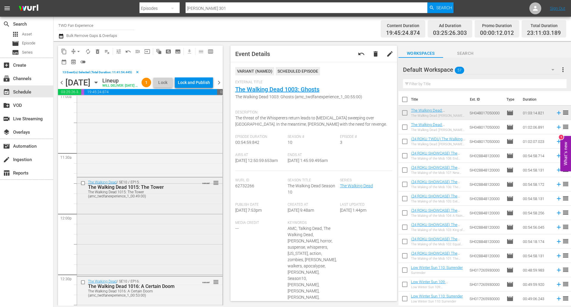
click at [82, 186] on input "checkbox" at bounding box center [84, 183] width 6 height 5
click at [84, 284] on input "checkbox" at bounding box center [84, 281] width 6 height 5
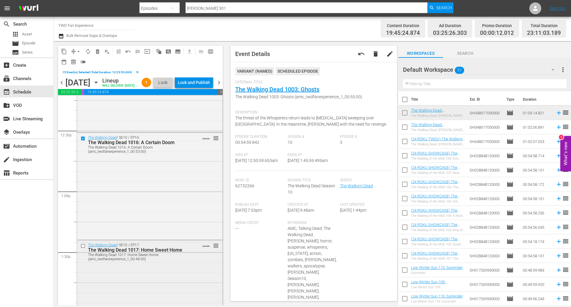
scroll to position [1517, 0]
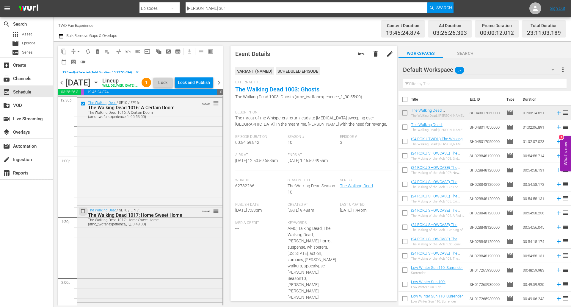
click at [83, 214] on input "checkbox" at bounding box center [84, 210] width 6 height 5
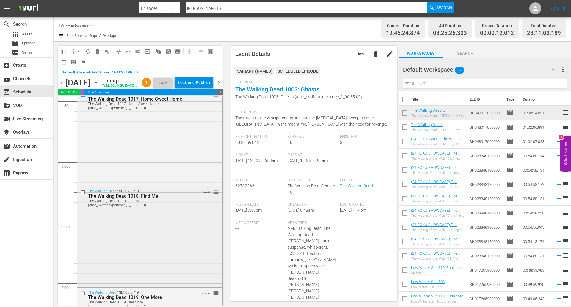
scroll to position [1665, 0]
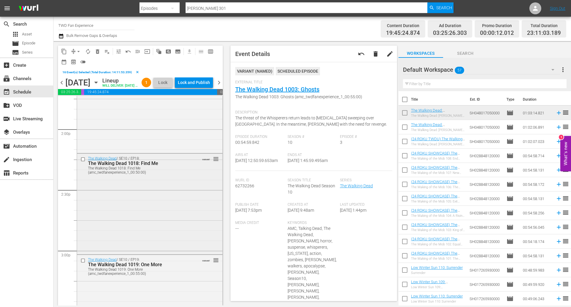
click at [82, 162] on input "checkbox" at bounding box center [84, 159] width 6 height 5
click at [84, 263] on input "checkbox" at bounding box center [84, 260] width 6 height 5
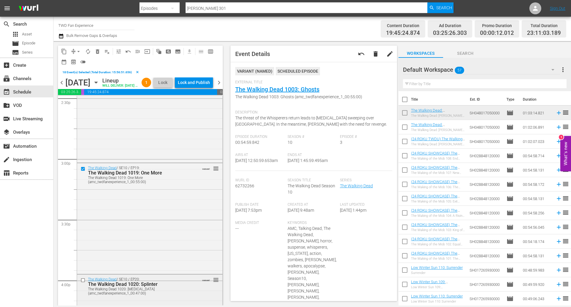
scroll to position [1844, 0]
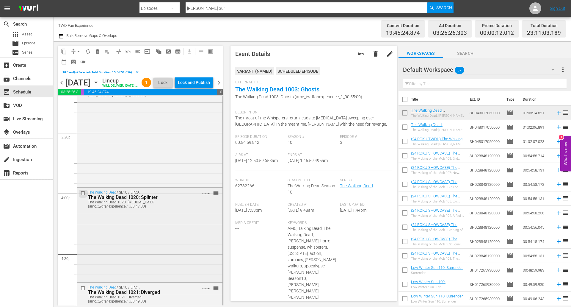
click at [81, 196] on input "checkbox" at bounding box center [84, 193] width 6 height 5
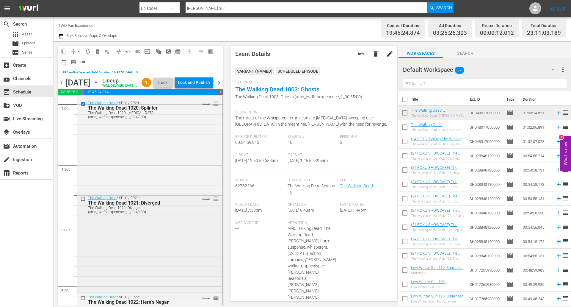
click at [83, 201] on input "checkbox" at bounding box center [84, 198] width 6 height 5
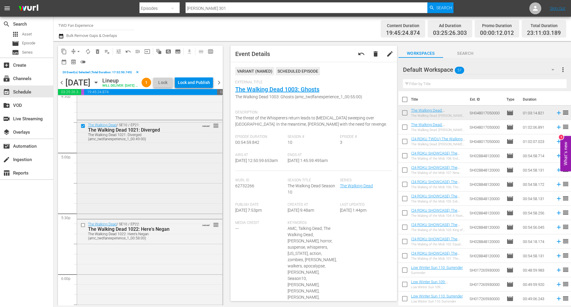
scroll to position [2022, 0]
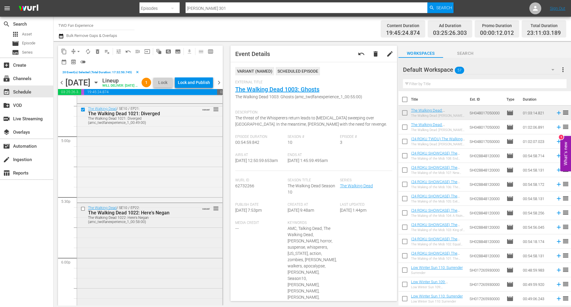
click at [82, 211] on input "checkbox" at bounding box center [84, 208] width 6 height 5
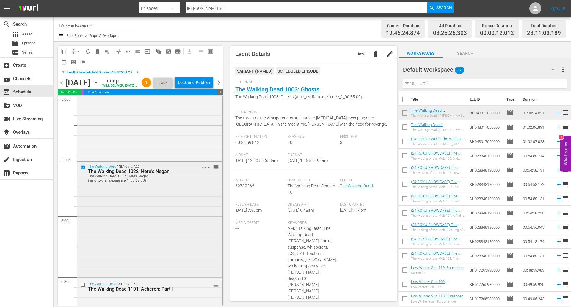
scroll to position [2111, 0]
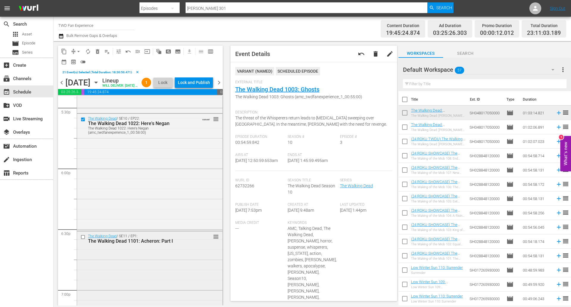
click at [83, 239] on input "checkbox" at bounding box center [84, 236] width 6 height 5
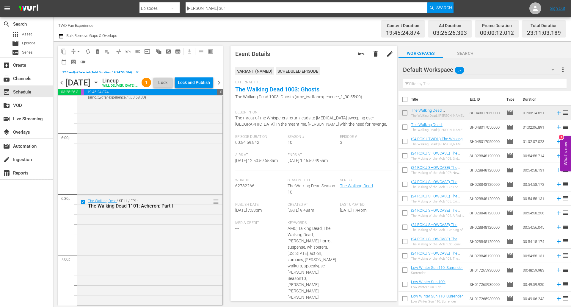
scroll to position [2260, 0]
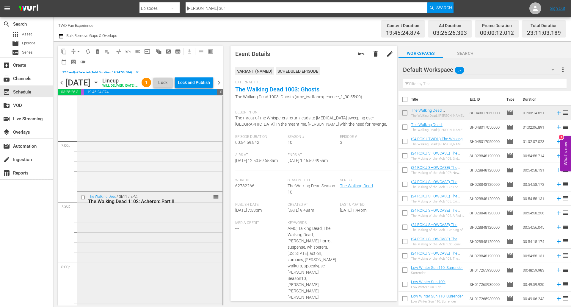
click at [83, 200] on input "checkbox" at bounding box center [84, 197] width 6 height 5
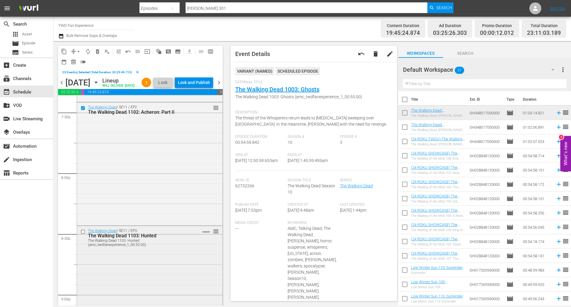
click at [83, 234] on input "checkbox" at bounding box center [84, 231] width 6 height 5
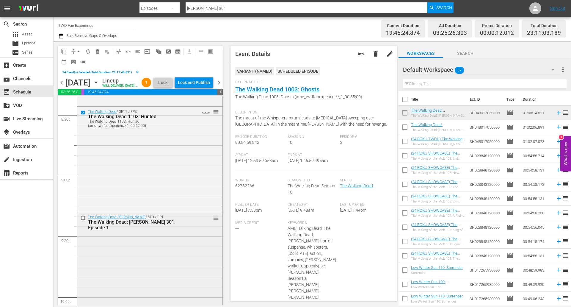
click at [84, 220] on input "checkbox" at bounding box center [84, 217] width 6 height 5
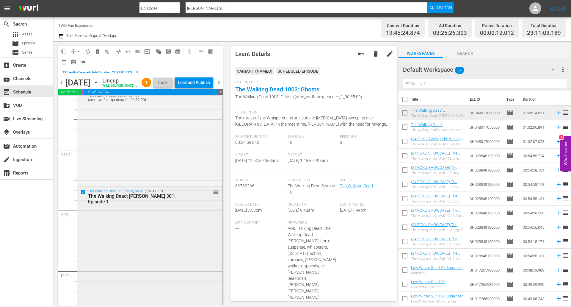
scroll to position [2617, 0]
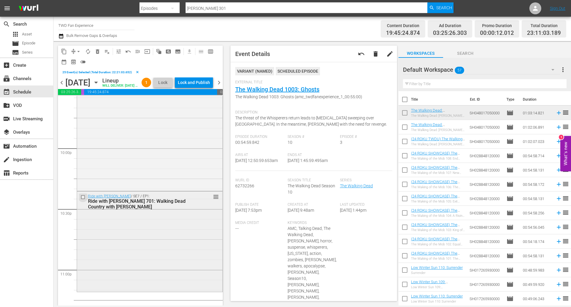
click at [83, 199] on input "checkbox" at bounding box center [84, 196] width 6 height 5
click at [78, 50] on span "arrow_drop_down" at bounding box center [79, 51] width 6 height 6
click at [86, 87] on li "Align to End of Previous Day" at bounding box center [79, 83] width 62 height 10
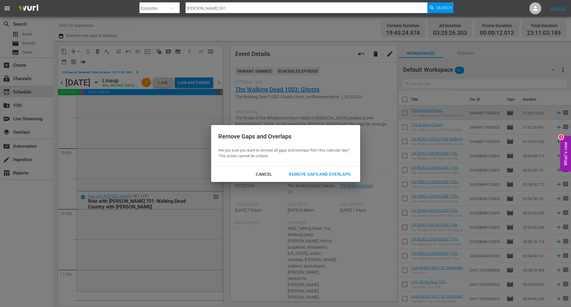
click at [310, 174] on div "Remove Gaps and Overlaps" at bounding box center [319, 173] width 71 height 7
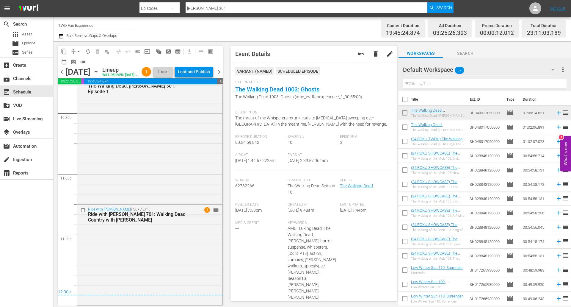
scroll to position [2712, 0]
click at [181, 258] on div "Ride with [PERSON_NAME] / SE7 / EP1: Ride with [PERSON_NAME] 701: Walking Dead …" at bounding box center [149, 253] width 145 height 99
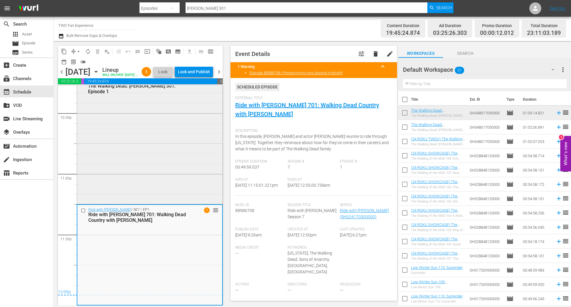
click at [178, 170] on div "The Walking Dead: Daryl Dixon / SE3 / EP1: The Walking Dead: Daryl Dixon 301: E…" at bounding box center [149, 139] width 145 height 126
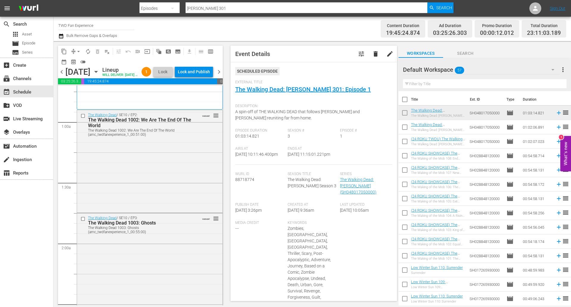
scroll to position [0, 0]
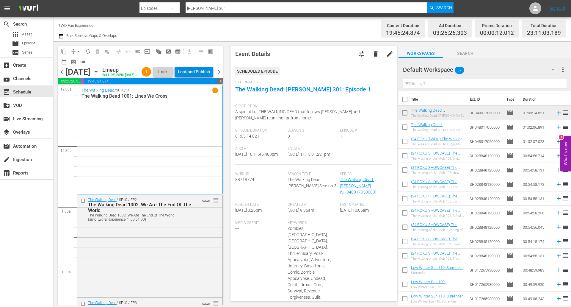
click at [205, 73] on div "Lock and Publish" at bounding box center [194, 71] width 32 height 11
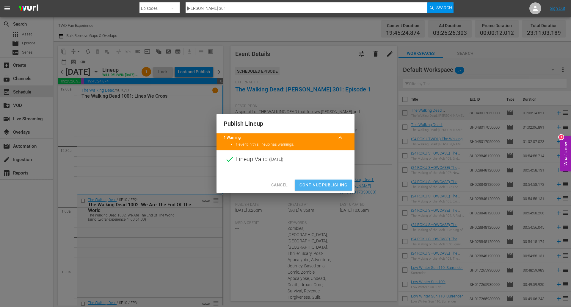
click at [323, 185] on span "Continue Publishing" at bounding box center [323, 184] width 48 height 7
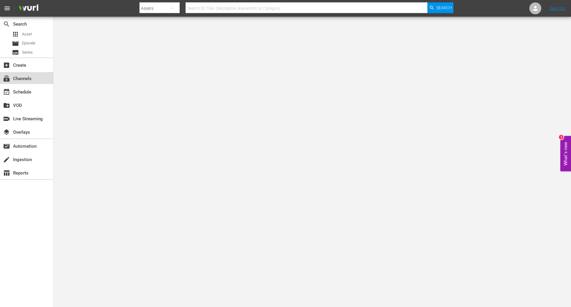
click at [29, 80] on div "subscriptions Channels" at bounding box center [16, 77] width 33 height 5
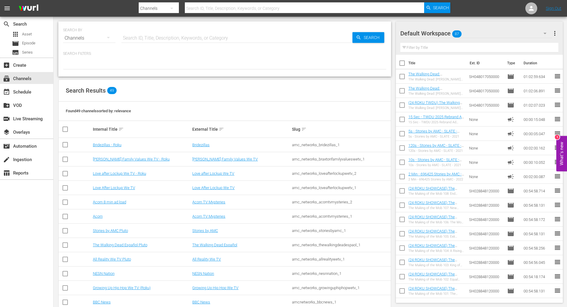
click at [214, 6] on input "text" at bounding box center [304, 8] width 239 height 14
type input "walking dead"
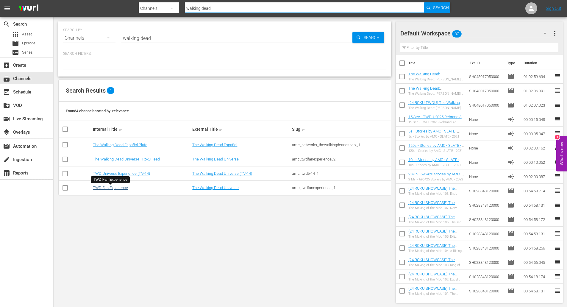
type input "walking dead"
click at [115, 190] on link "TWD Fan Experience" at bounding box center [110, 187] width 35 height 4
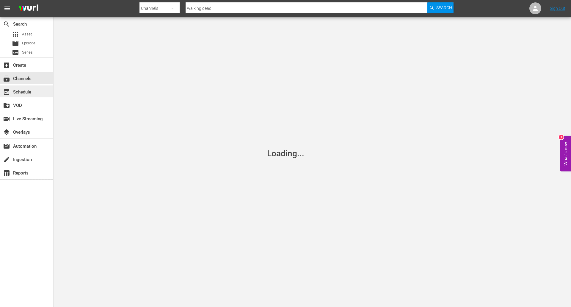
click at [27, 94] on div "event_available Schedule" at bounding box center [16, 90] width 33 height 5
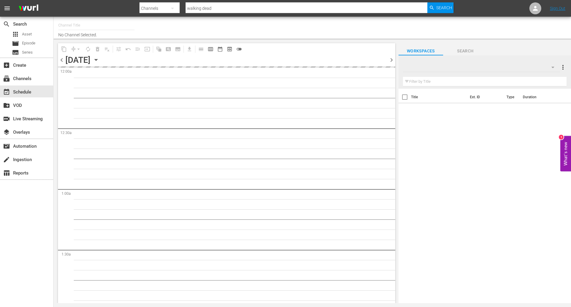
click at [99, 61] on icon "button" at bounding box center [96, 60] width 7 height 7
type input "TWD Fan Experience (565)"
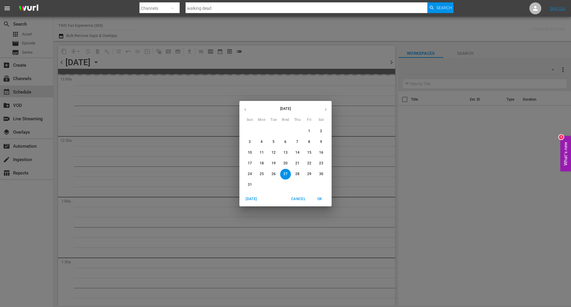
click at [326, 109] on icon "button" at bounding box center [325, 109] width 1 height 2
click at [250, 152] on p "14" at bounding box center [250, 152] width 4 height 5
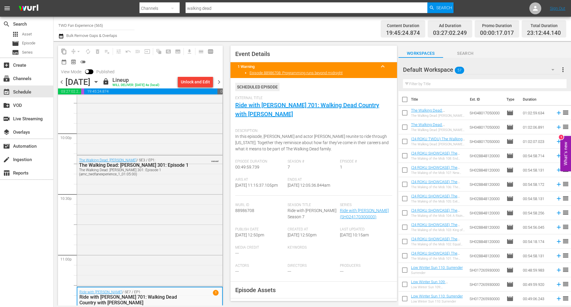
scroll to position [2713, 0]
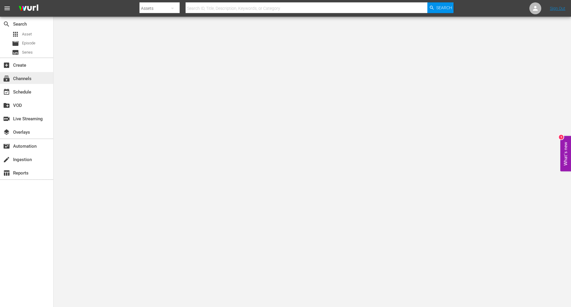
click at [28, 79] on div "subscriptions Channels" at bounding box center [16, 77] width 33 height 5
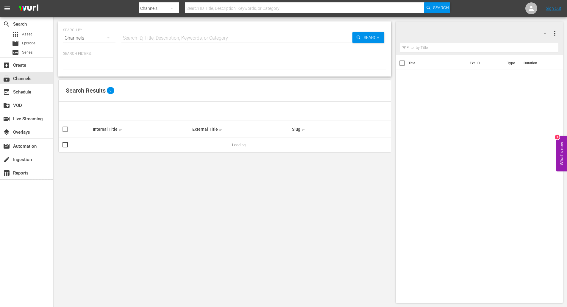
click at [135, 38] on input "text" at bounding box center [236, 38] width 231 height 14
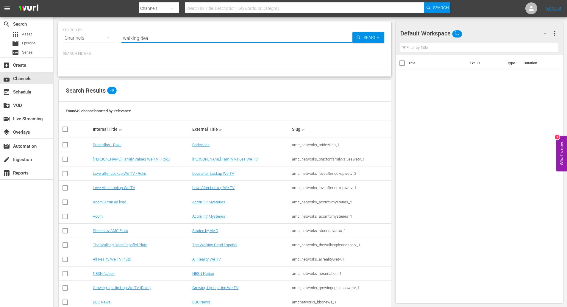
type input "walking dead"
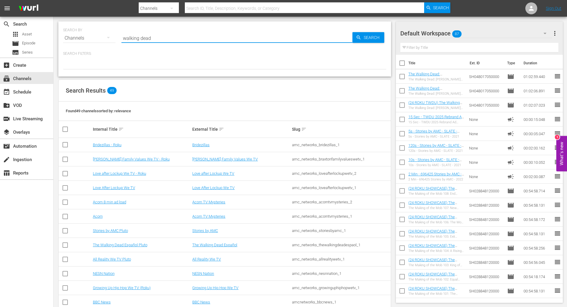
type input "walking dead"
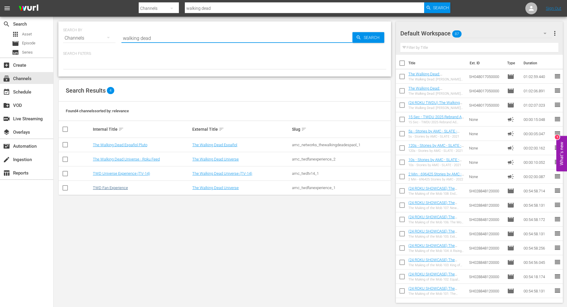
type input "walking dead"
click at [110, 187] on link "TWD Fan Experience" at bounding box center [110, 187] width 35 height 4
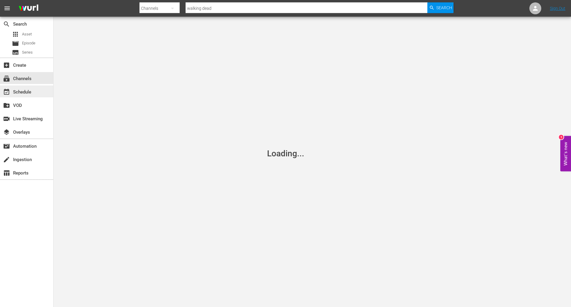
click at [23, 92] on div "event_available Schedule" at bounding box center [16, 90] width 33 height 5
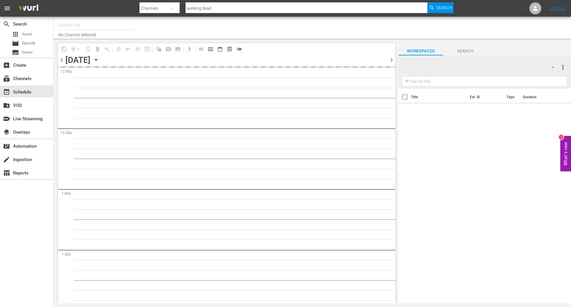
type input "TWD Fan Experience (565)"
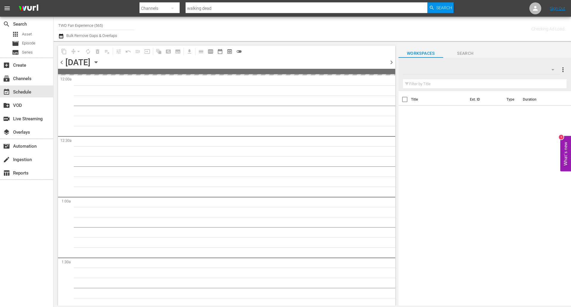
click at [99, 59] on icon "button" at bounding box center [96, 62] width 7 height 7
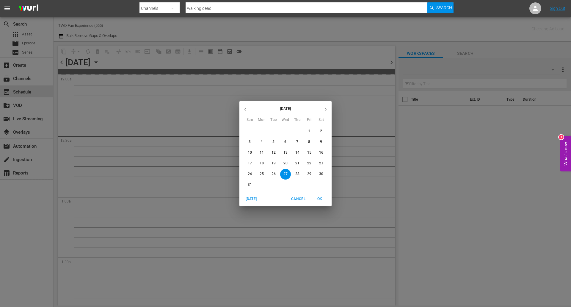
click at [322, 111] on button "button" at bounding box center [326, 109] width 12 height 12
click at [246, 153] on span "14" at bounding box center [249, 152] width 11 height 5
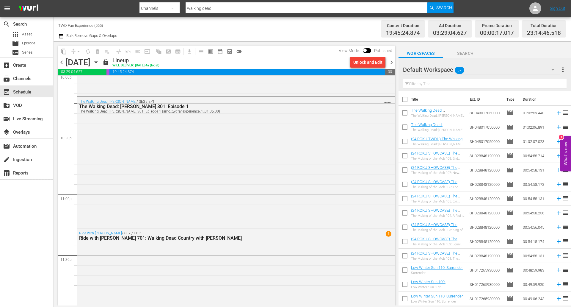
scroll to position [2696, 0]
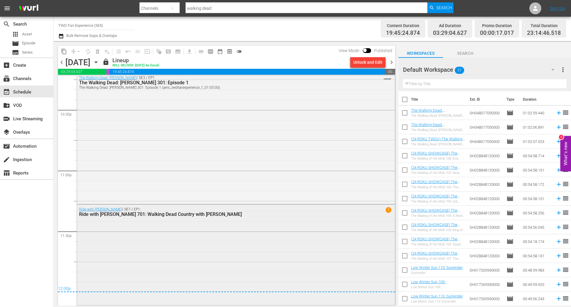
click at [197, 233] on div "Ride with [PERSON_NAME] / SE7 / EP1: Ride with [PERSON_NAME] 701: Walking Dead …" at bounding box center [236, 253] width 318 height 99
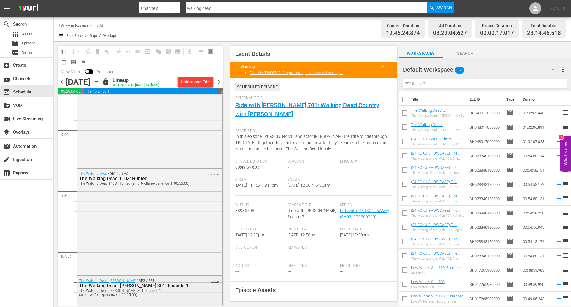
scroll to position [2507, 0]
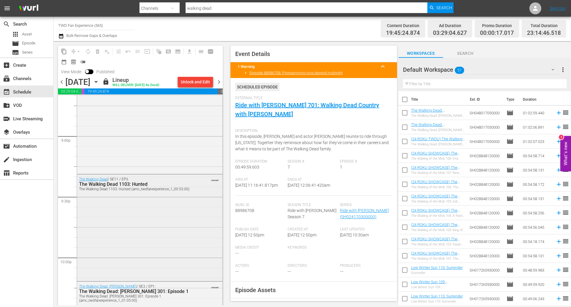
click at [146, 216] on div "The Walking Dead / SE11 / EP3: The Walking Dead 1103: Hunted The Walking Dead 1…" at bounding box center [149, 226] width 145 height 105
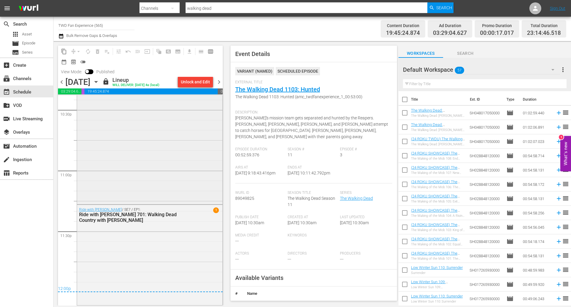
scroll to position [2656, 0]
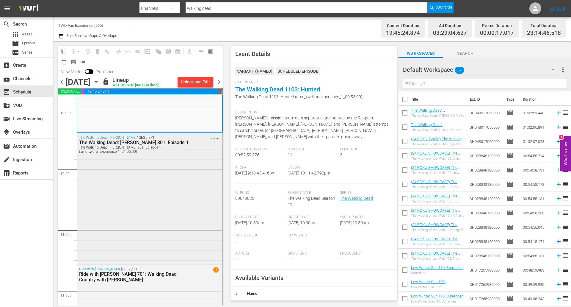
click at [153, 198] on div "The Walking Dead: [PERSON_NAME] / SE3 / EP1: The Walking Dead: [PERSON_NAME] 30…" at bounding box center [149, 198] width 145 height 130
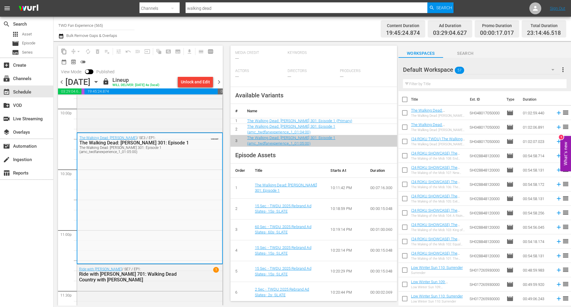
scroll to position [208, 0]
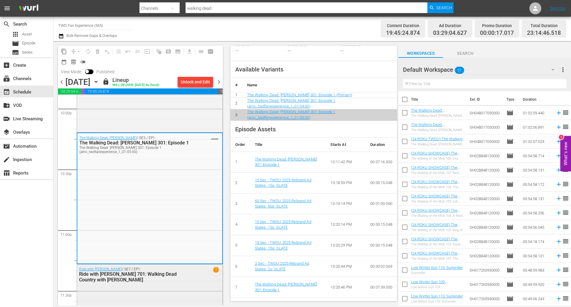
click at [181, 278] on div "Ride with [PERSON_NAME] 701: Walking Dead Country with [PERSON_NAME]" at bounding box center [135, 276] width 112 height 11
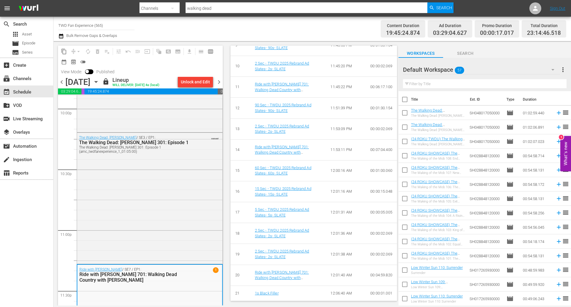
scroll to position [451, 0]
click at [169, 201] on div "The Walking Dead: [PERSON_NAME] / SE3 / EP1: The Walking Dead: [PERSON_NAME] 30…" at bounding box center [149, 198] width 145 height 130
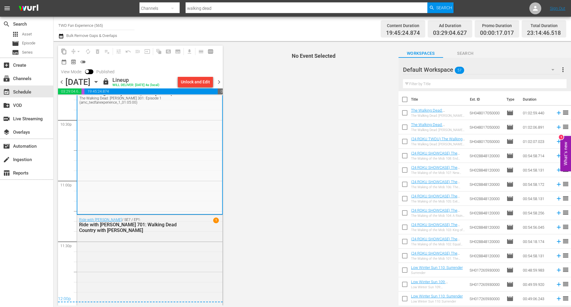
scroll to position [2715, 0]
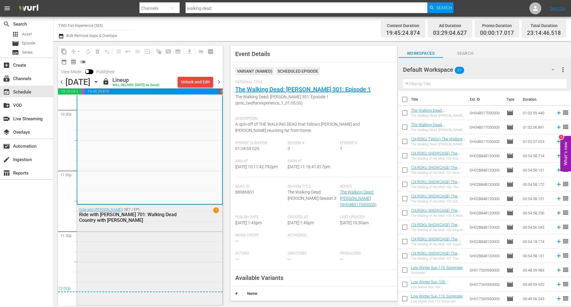
click at [173, 236] on div "Ride with [PERSON_NAME] / SE7 / EP1: Ride with [PERSON_NAME] 701: Walking Dead …" at bounding box center [149, 254] width 145 height 99
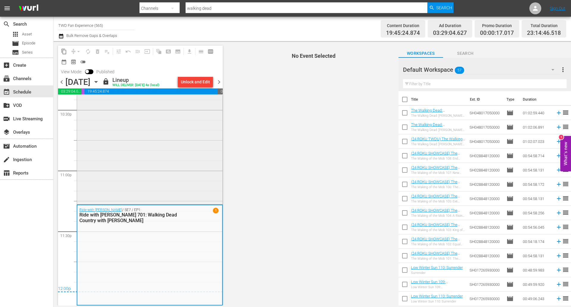
click at [157, 167] on div "The Walking Dead: [PERSON_NAME] / SE3 / EP1: The Walking Dead: [PERSON_NAME] 30…" at bounding box center [149, 138] width 145 height 130
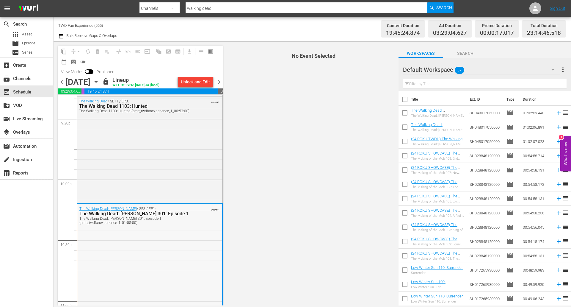
scroll to position [2686, 0]
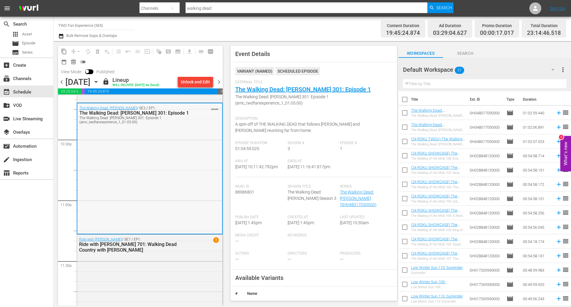
click at [150, 179] on div "The Walking Dead: [PERSON_NAME] / SE3 / EP1: The Walking Dead: [PERSON_NAME] 30…" at bounding box center [149, 168] width 145 height 130
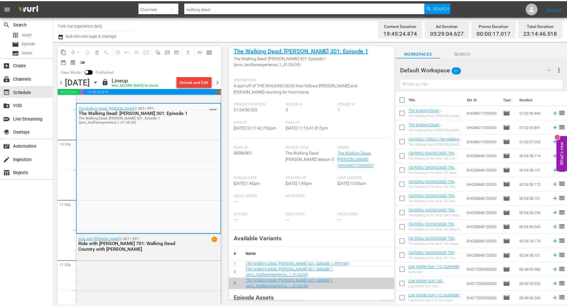
scroll to position [0, 0]
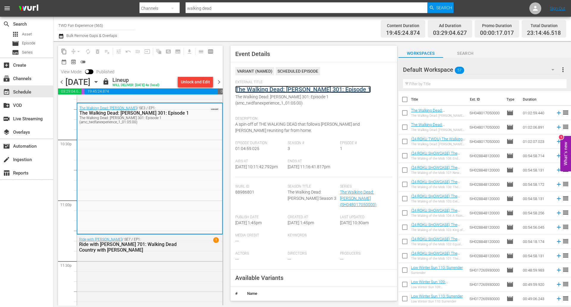
click at [299, 86] on link "The Walking Dead: [PERSON_NAME] 301: Episode 1" at bounding box center [303, 89] width 136 height 7
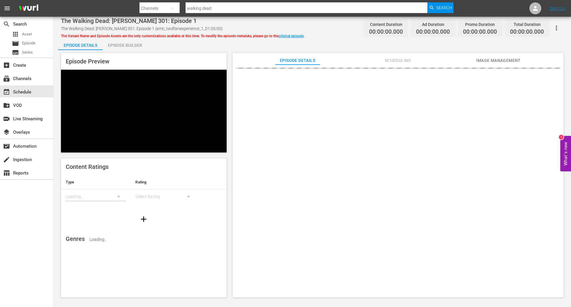
click at [132, 48] on div "Episode Builder" at bounding box center [125, 45] width 45 height 14
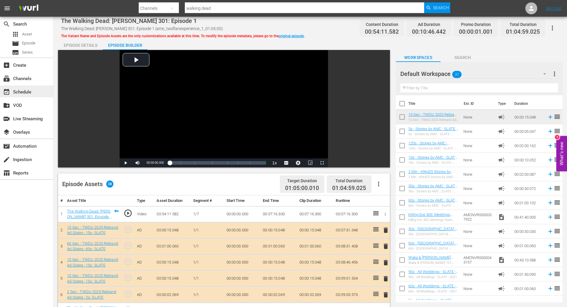
click at [24, 89] on div "event_available Schedule" at bounding box center [16, 90] width 33 height 5
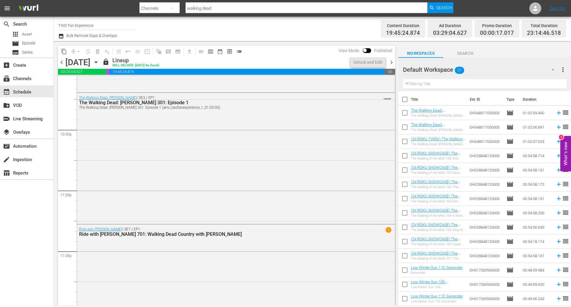
scroll to position [2696, 0]
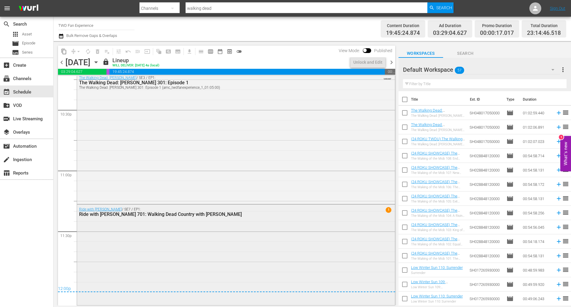
click at [239, 236] on div "Ride with [PERSON_NAME] / SE7 / EP1: Ride with [PERSON_NAME] 701: Walking Dead …" at bounding box center [236, 253] width 318 height 99
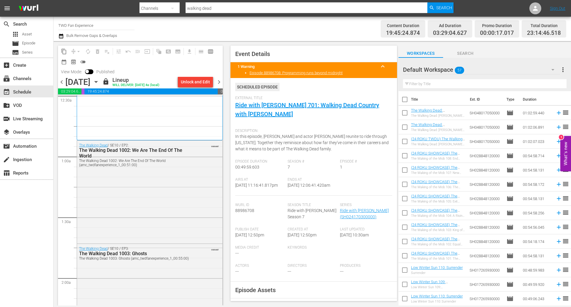
scroll to position [0, 0]
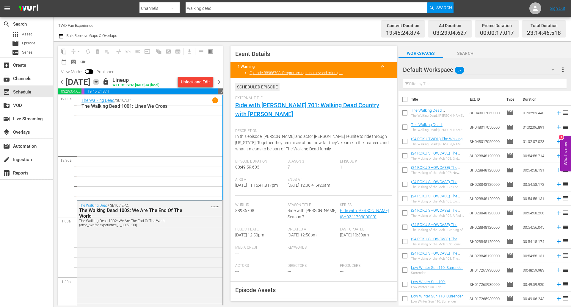
click at [99, 81] on icon "button" at bounding box center [96, 82] width 7 height 7
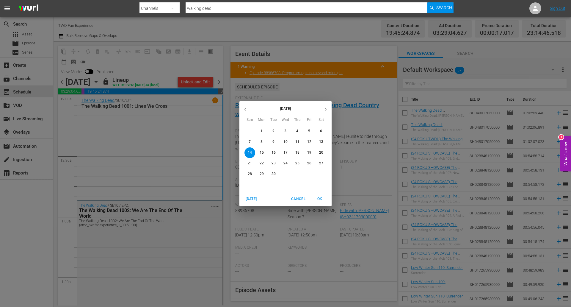
click at [260, 142] on span "8" at bounding box center [261, 141] width 11 height 5
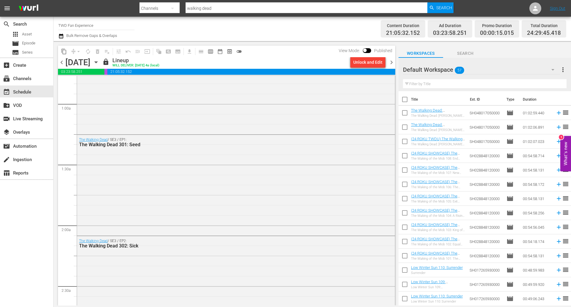
scroll to position [32, 0]
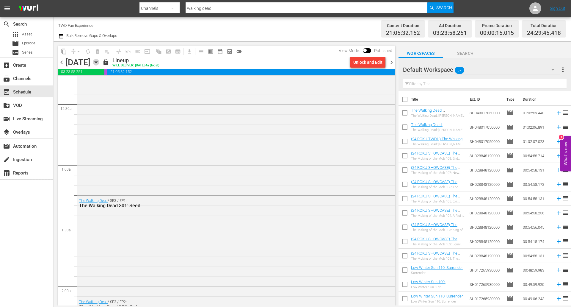
click at [99, 63] on icon "button" at bounding box center [96, 62] width 7 height 7
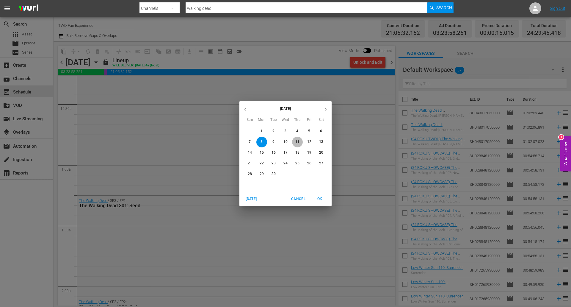
click at [300, 143] on span "11" at bounding box center [297, 141] width 11 height 5
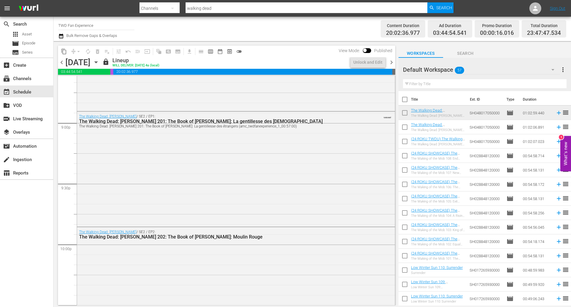
scroll to position [2691, 0]
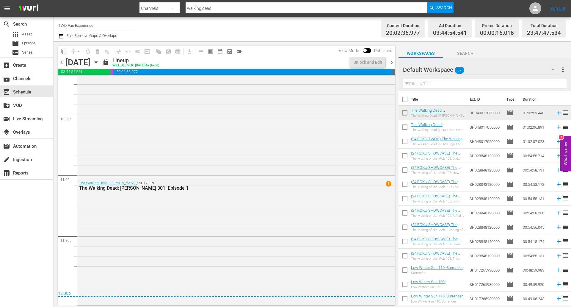
click at [292, 244] on div "The Walking Dead: Daryl Dixon / SE3 / EP1: The Walking Dead: Daryl Dixon 301: E…" at bounding box center [236, 240] width 318 height 125
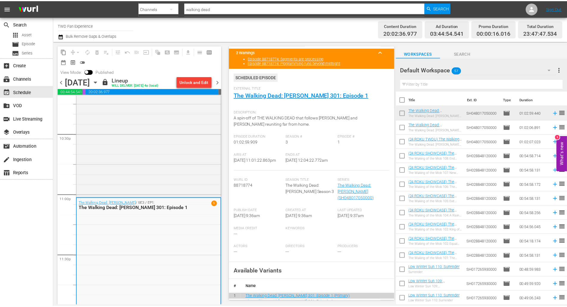
scroll to position [0, 0]
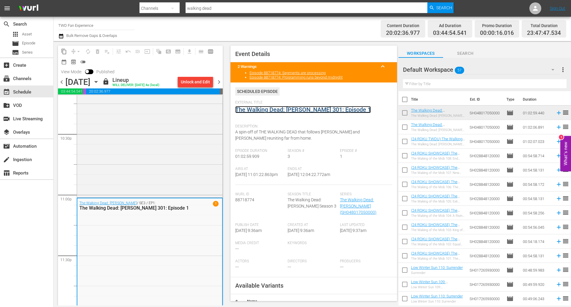
click at [305, 113] on link "The Walking Dead: [PERSON_NAME] 301: Episode 1" at bounding box center [303, 109] width 136 height 7
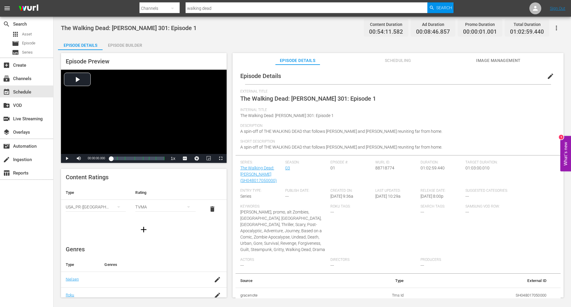
click at [121, 45] on div "Episode Builder" at bounding box center [125, 45] width 45 height 14
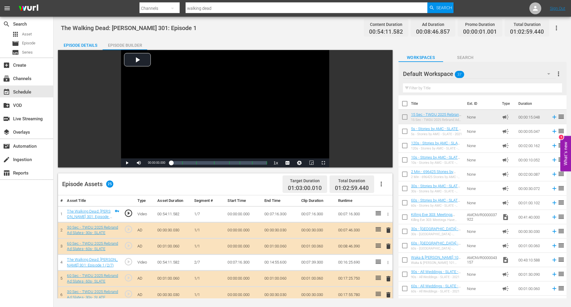
click at [26, 226] on div "search Search apps Asset movie Episode subtitles Series add_box Create subscrip…" at bounding box center [27, 170] width 54 height 307
click at [132, 43] on div "Episode Builder" at bounding box center [125, 45] width 45 height 14
click at [83, 46] on div "Episode Details" at bounding box center [80, 45] width 45 height 14
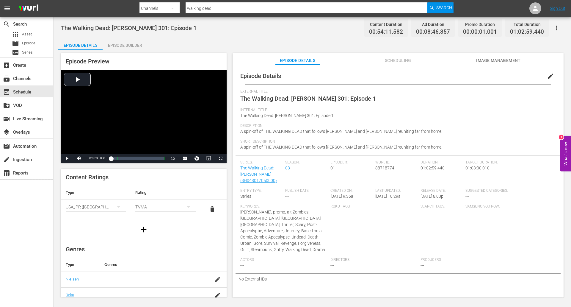
click at [136, 47] on div "Episode Builder" at bounding box center [125, 45] width 45 height 14
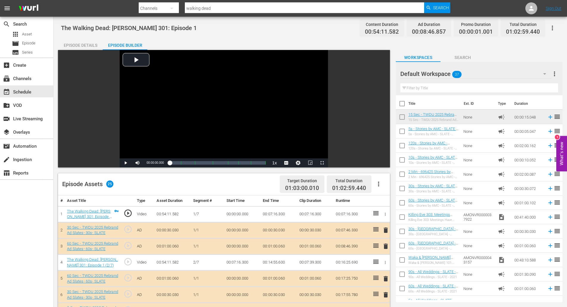
click at [73, 44] on div "Episode Details" at bounding box center [80, 45] width 45 height 14
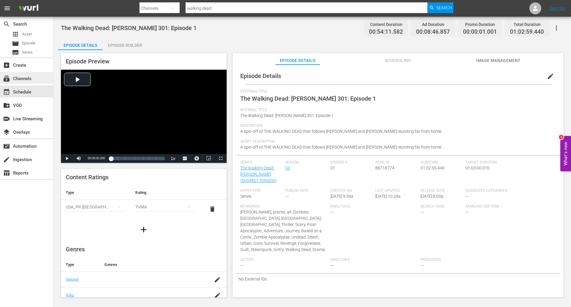
click at [31, 79] on div "subscriptions Channels" at bounding box center [16, 77] width 33 height 5
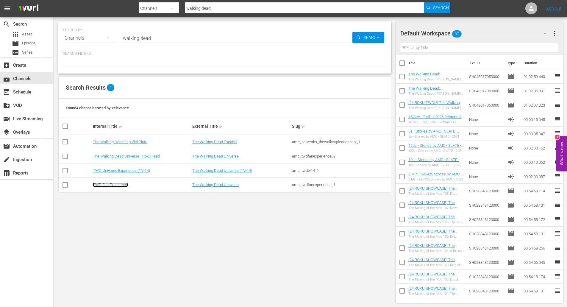
click at [106, 185] on link "TWD Fan Experience" at bounding box center [110, 184] width 35 height 4
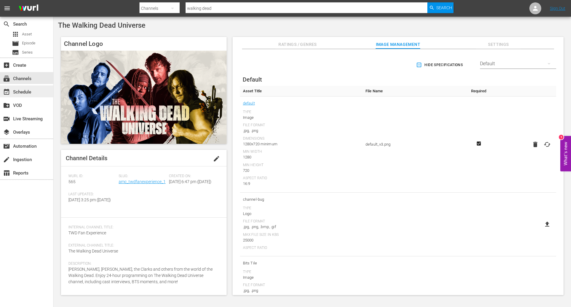
click at [25, 88] on div "event_available Schedule" at bounding box center [16, 90] width 33 height 5
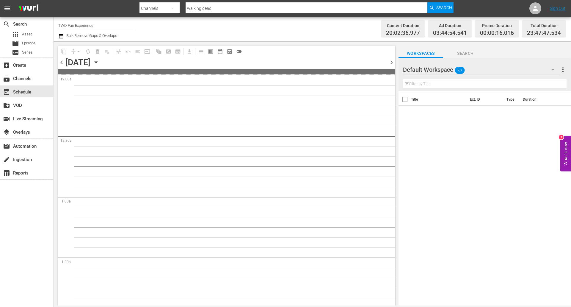
click at [99, 63] on icon "button" at bounding box center [96, 62] width 7 height 7
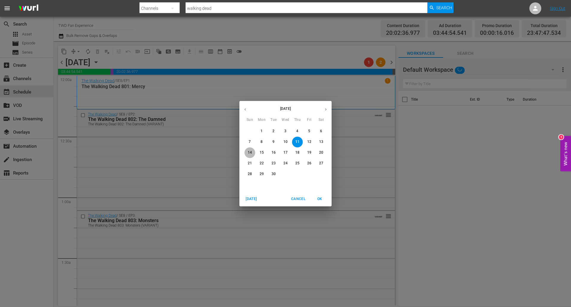
click at [249, 153] on p "14" at bounding box center [250, 152] width 4 height 5
